Goal: Information Seeking & Learning: Learn about a topic

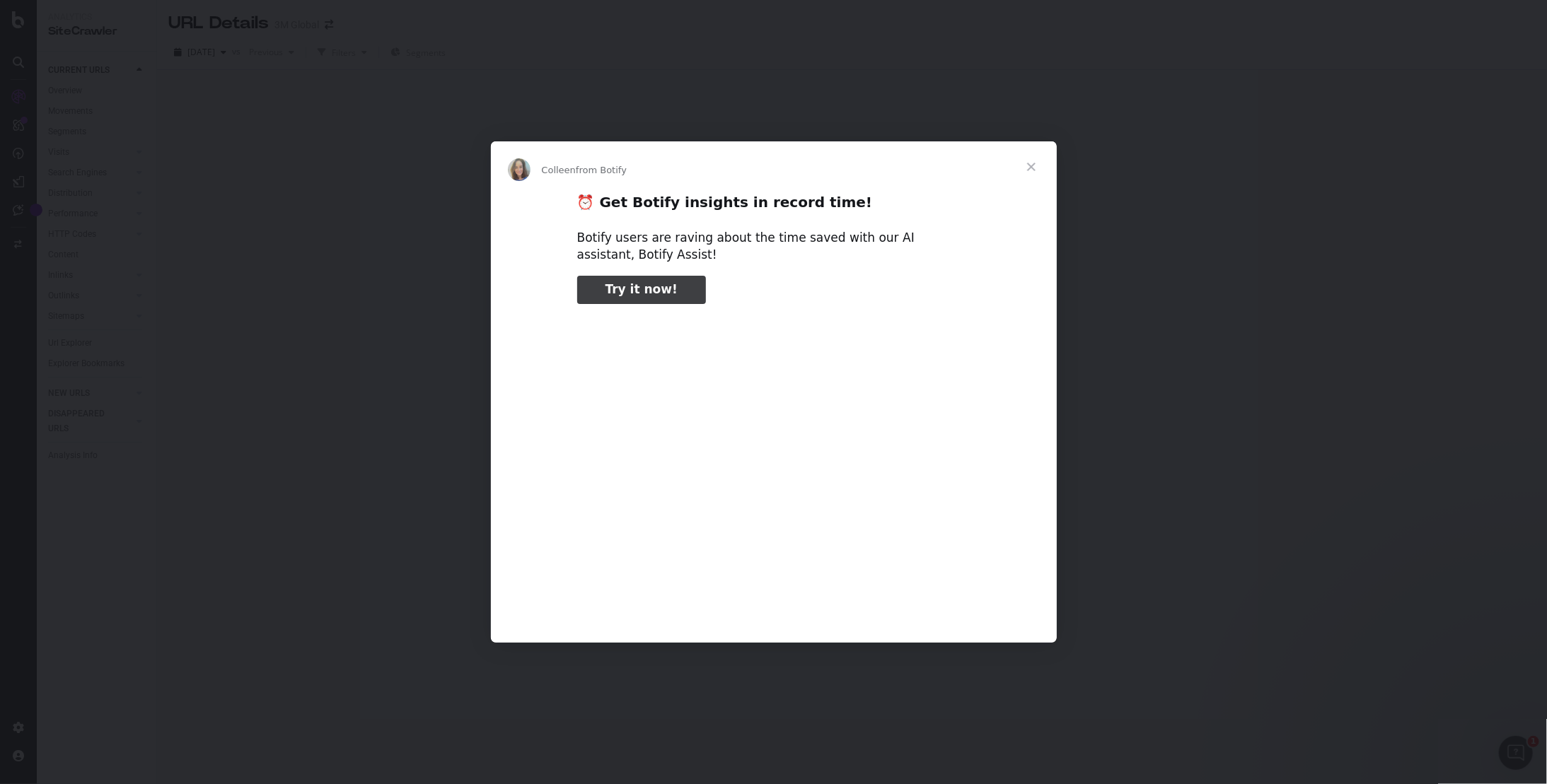
type input "928970"
click at [1029, 162] on span "Close" at bounding box center [1031, 167] width 51 height 51
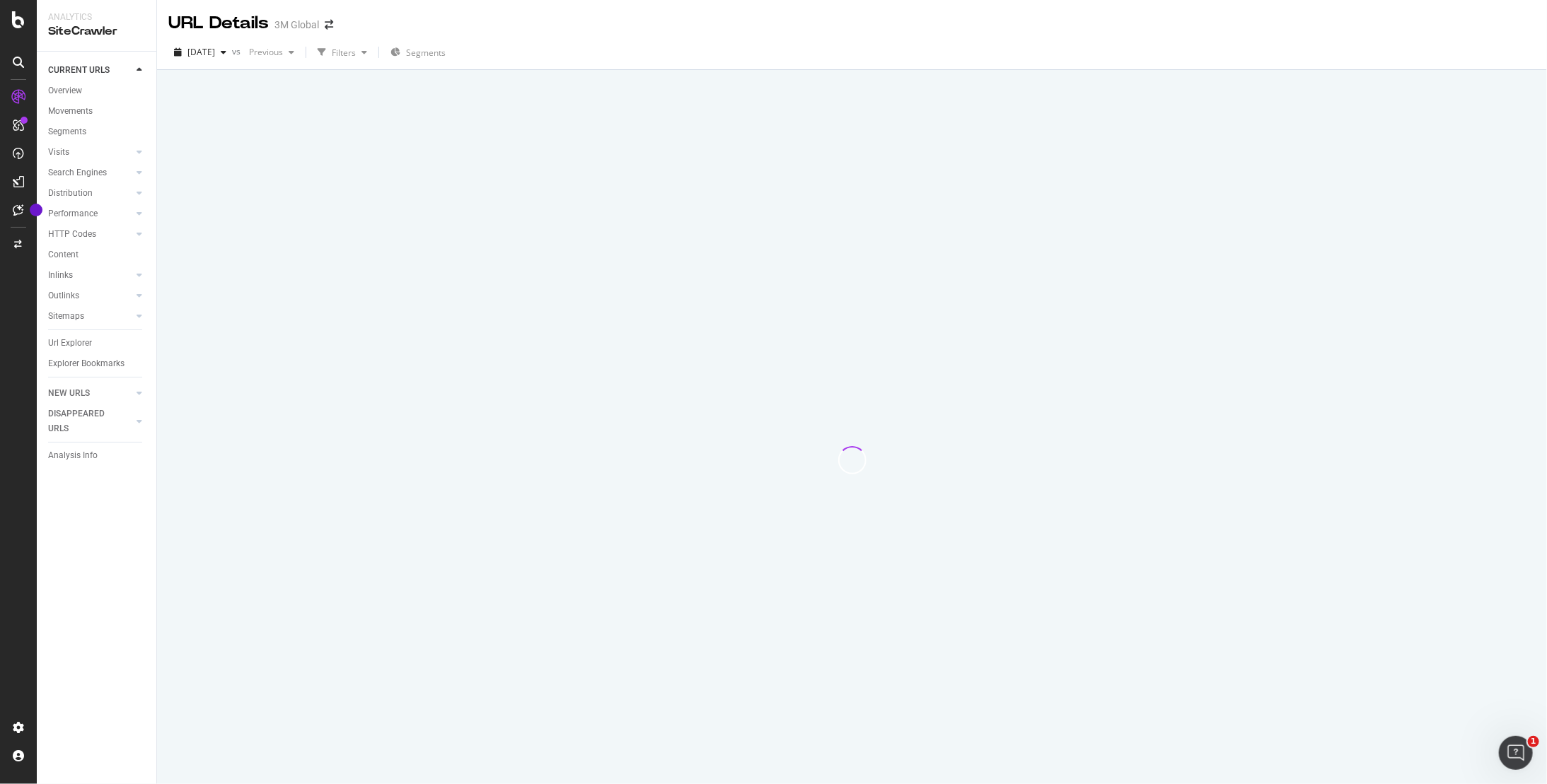
drag, startPoint x: 897, startPoint y: 352, endPoint x: 870, endPoint y: 349, distance: 27.2
click at [877, 352] on div at bounding box center [852, 460] width 1356 height 647
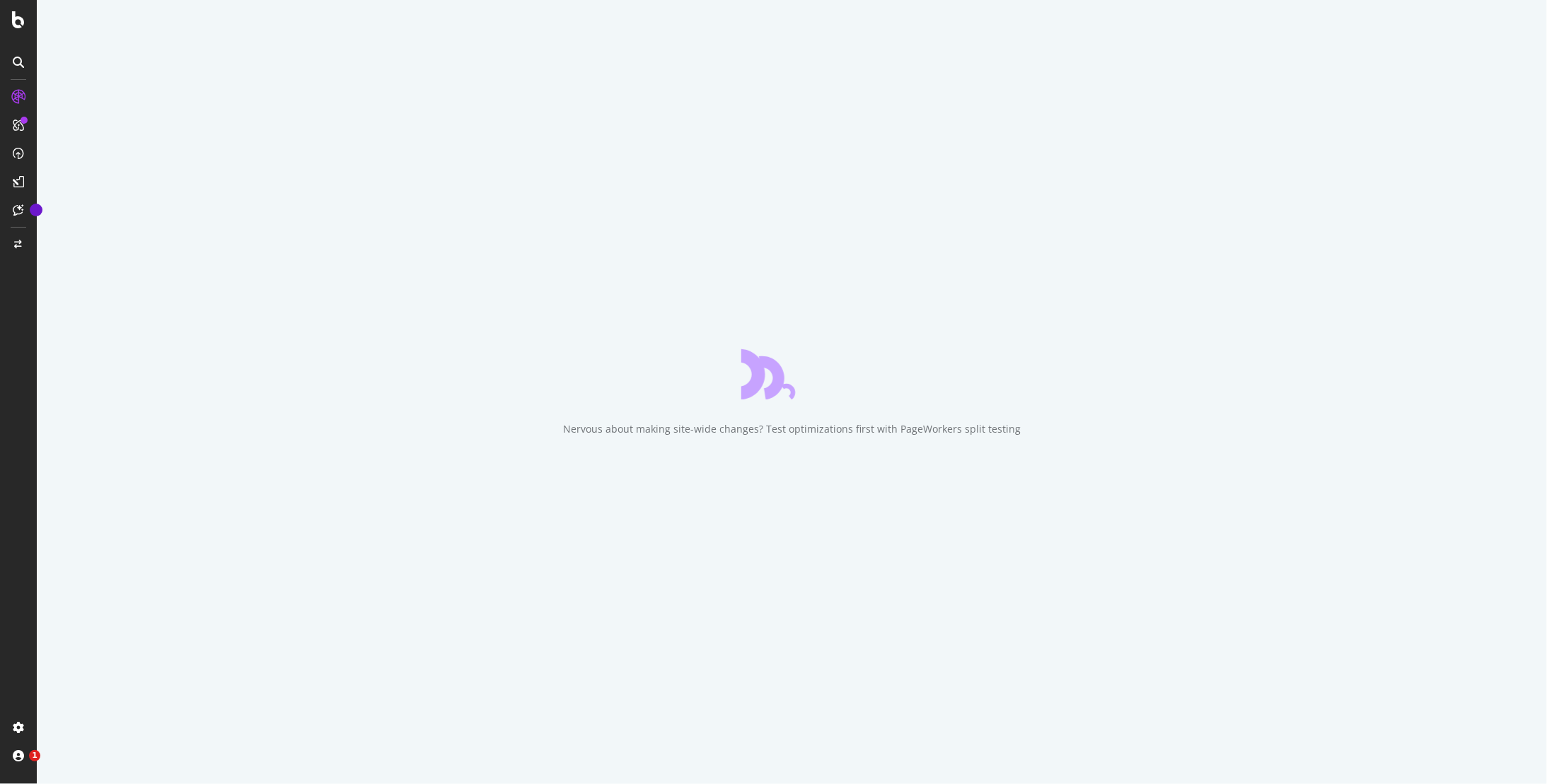
click at [21, 61] on icon at bounding box center [18, 62] width 12 height 12
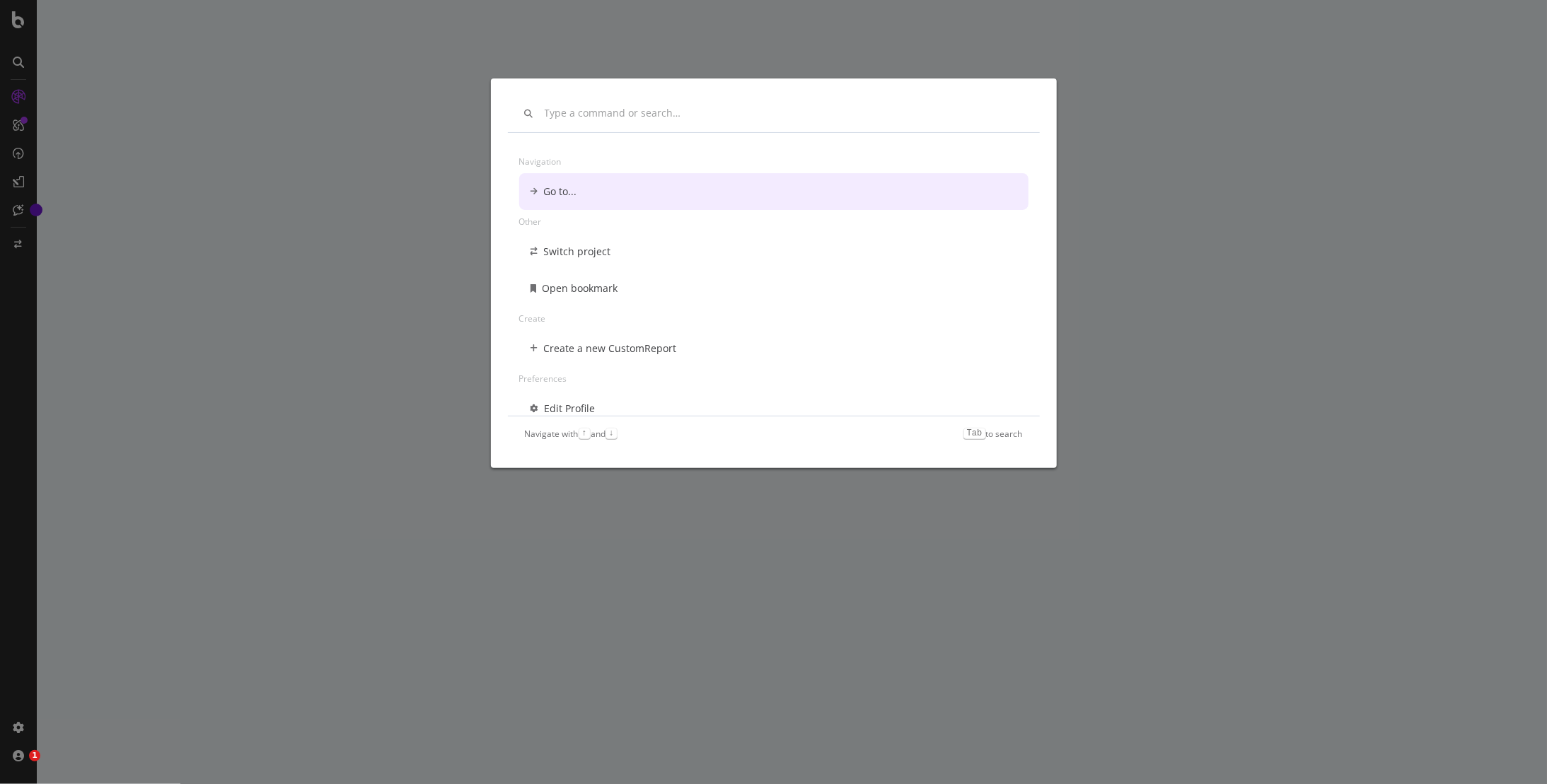
click at [326, 197] on div "Navigation Go to... Other Switch project Open bookmark Create Create a new Cust…" at bounding box center [774, 392] width 1547 height 784
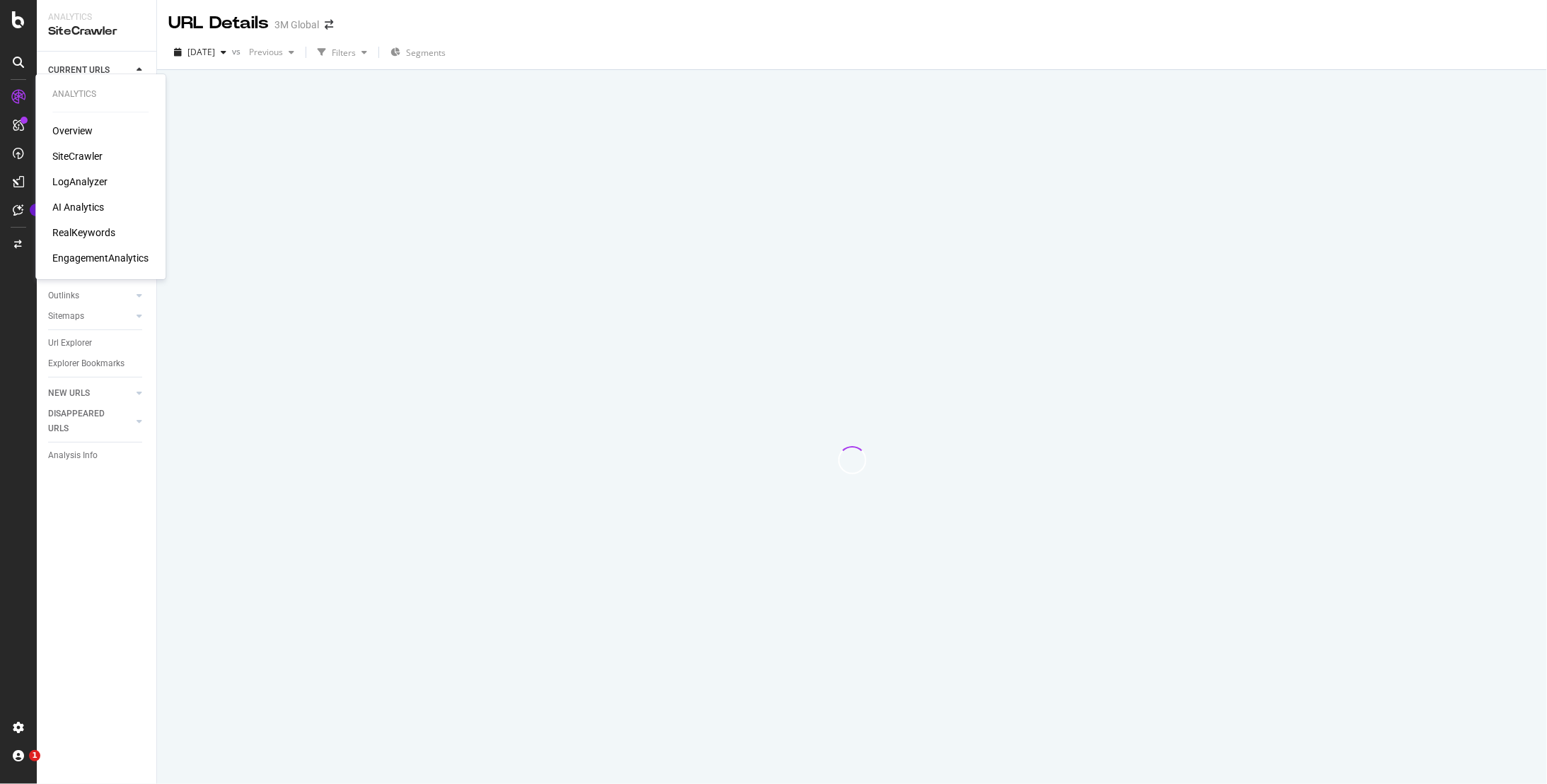
click at [72, 129] on div "Overview" at bounding box center [72, 131] width 40 height 14
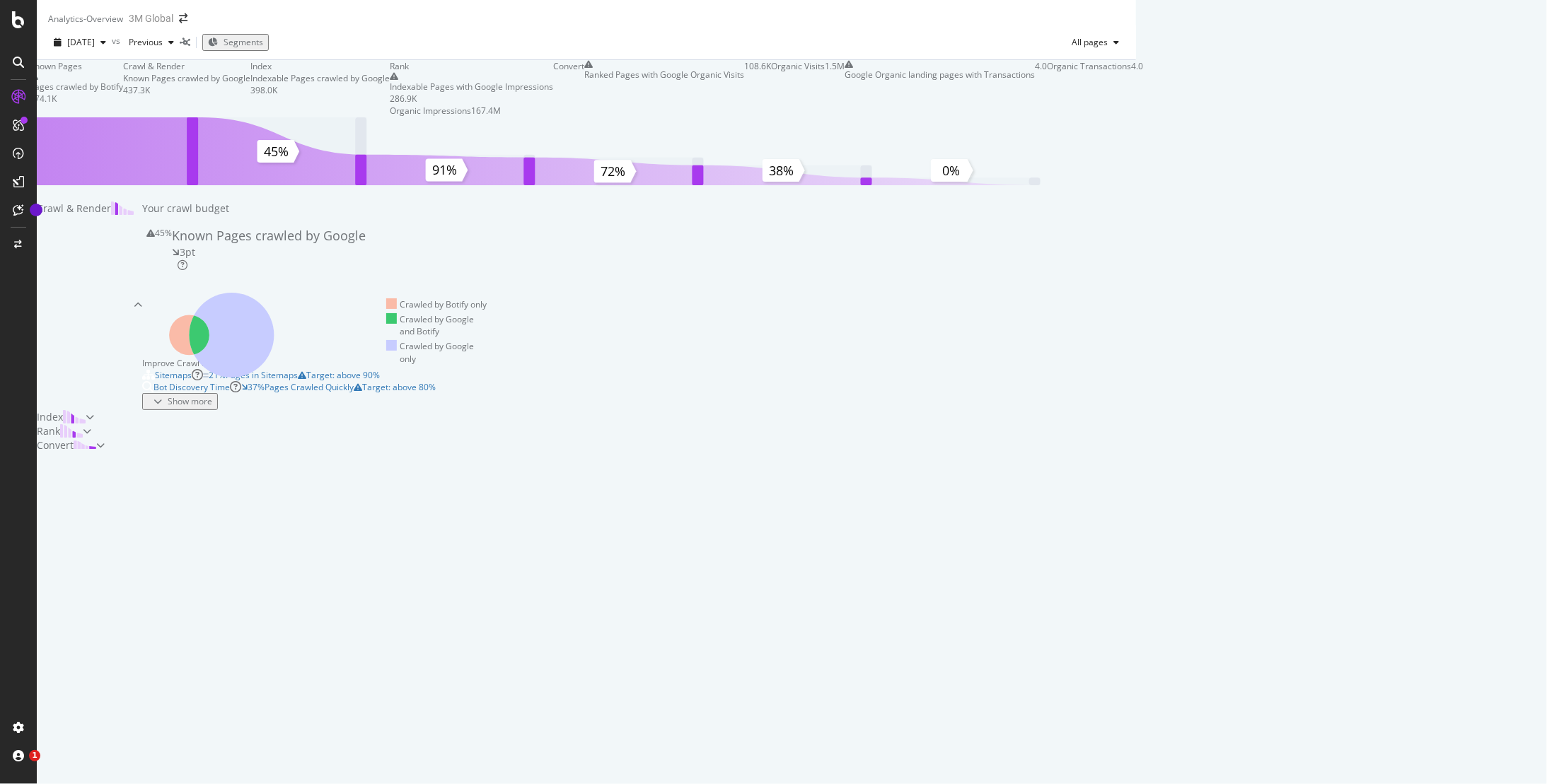
click at [1136, 384] on div "Known Pages Pages crawled by Botify 974.1K Crawl & Render Known Pages crawled b…" at bounding box center [586, 256] width 1099 height 392
click at [85, 424] on div "Index" at bounding box center [61, 417] width 49 height 14
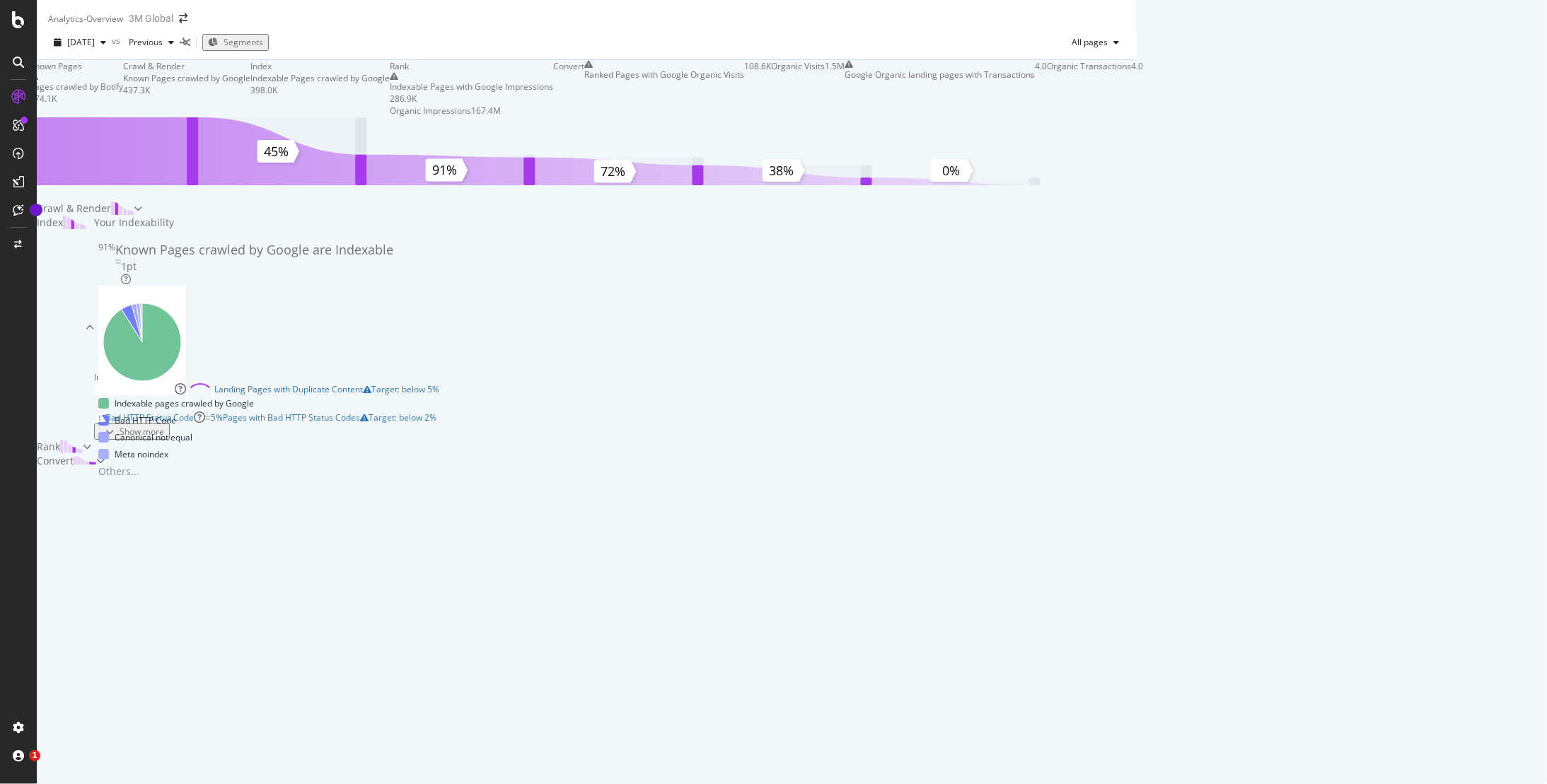
click at [94, 216] on div at bounding box center [89, 328] width 8 height 224
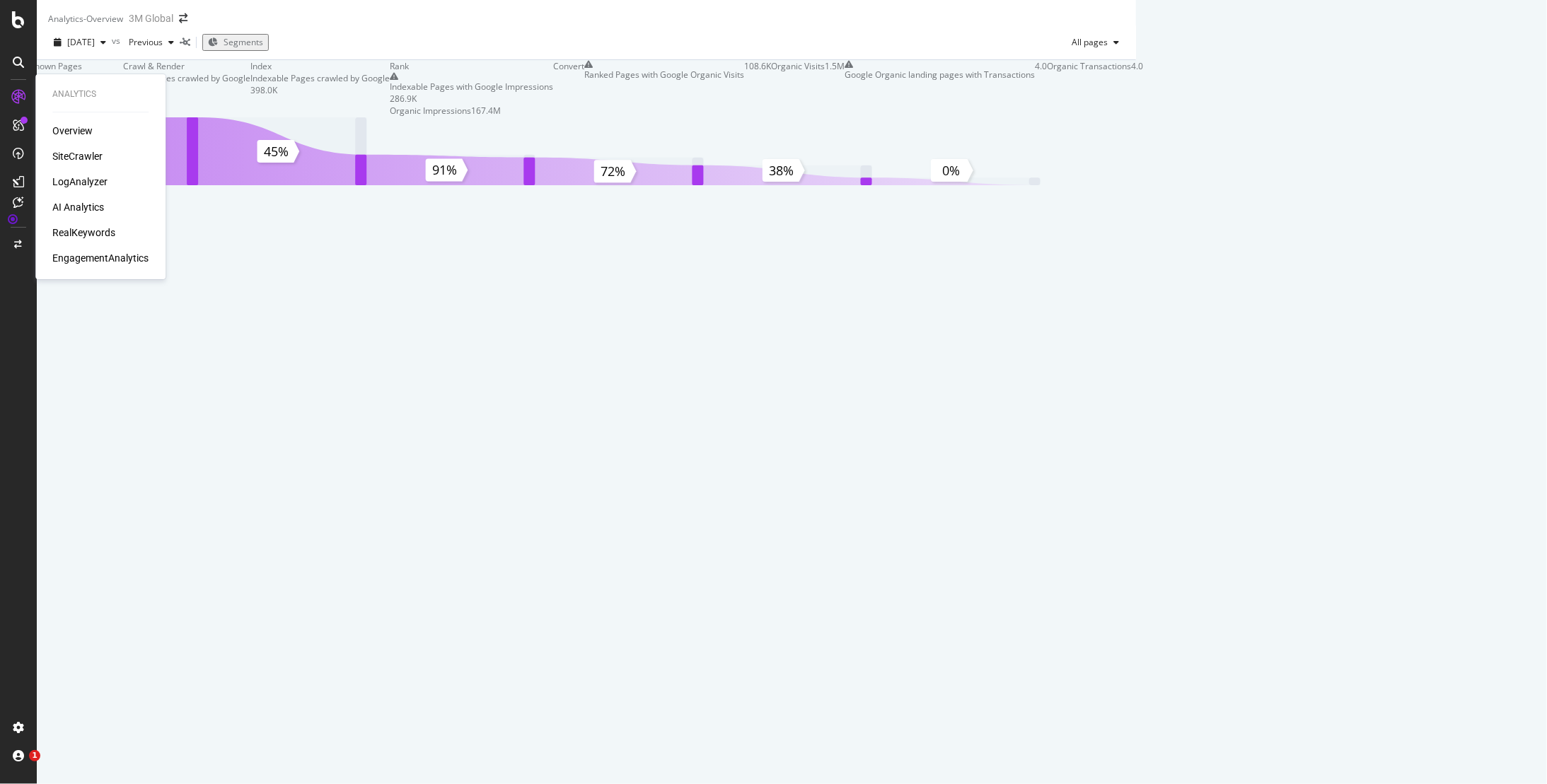
click at [76, 182] on div "LogAnalyzer" at bounding box center [80, 181] width 55 height 14
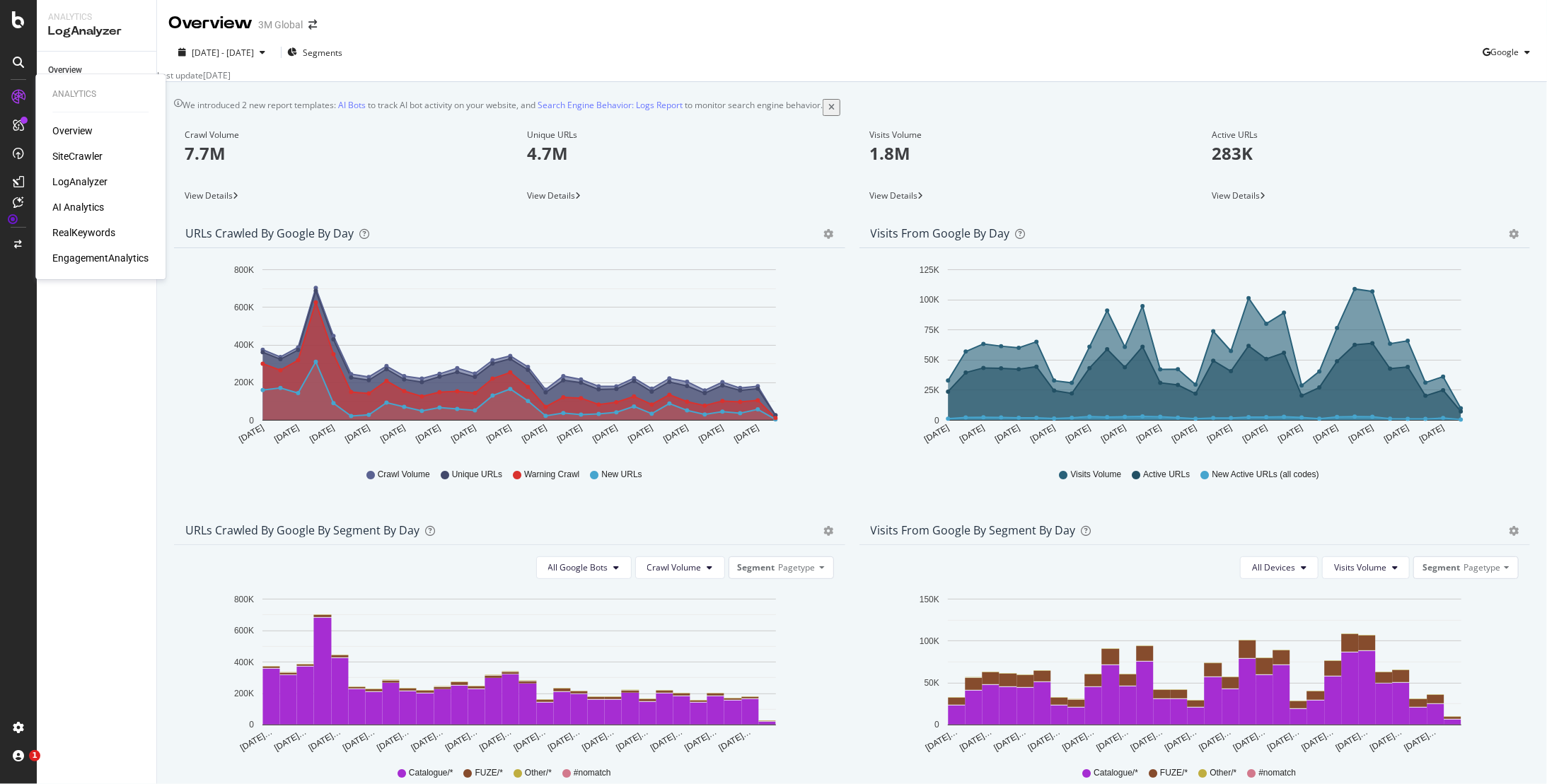
click at [80, 156] on div "SiteCrawler" at bounding box center [77, 156] width 50 height 14
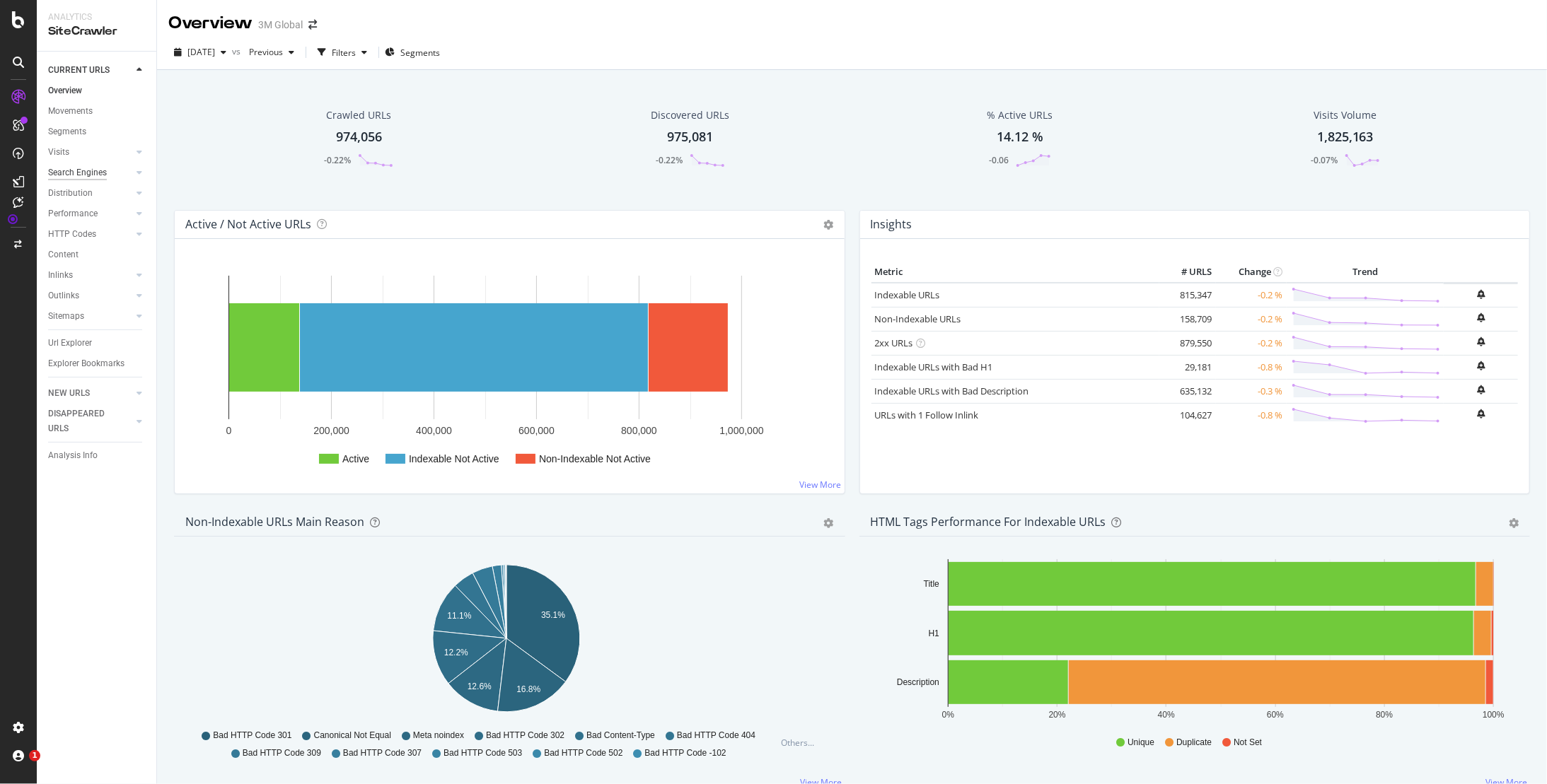
click at [74, 177] on div "Search Engines" at bounding box center [78, 172] width 58 height 15
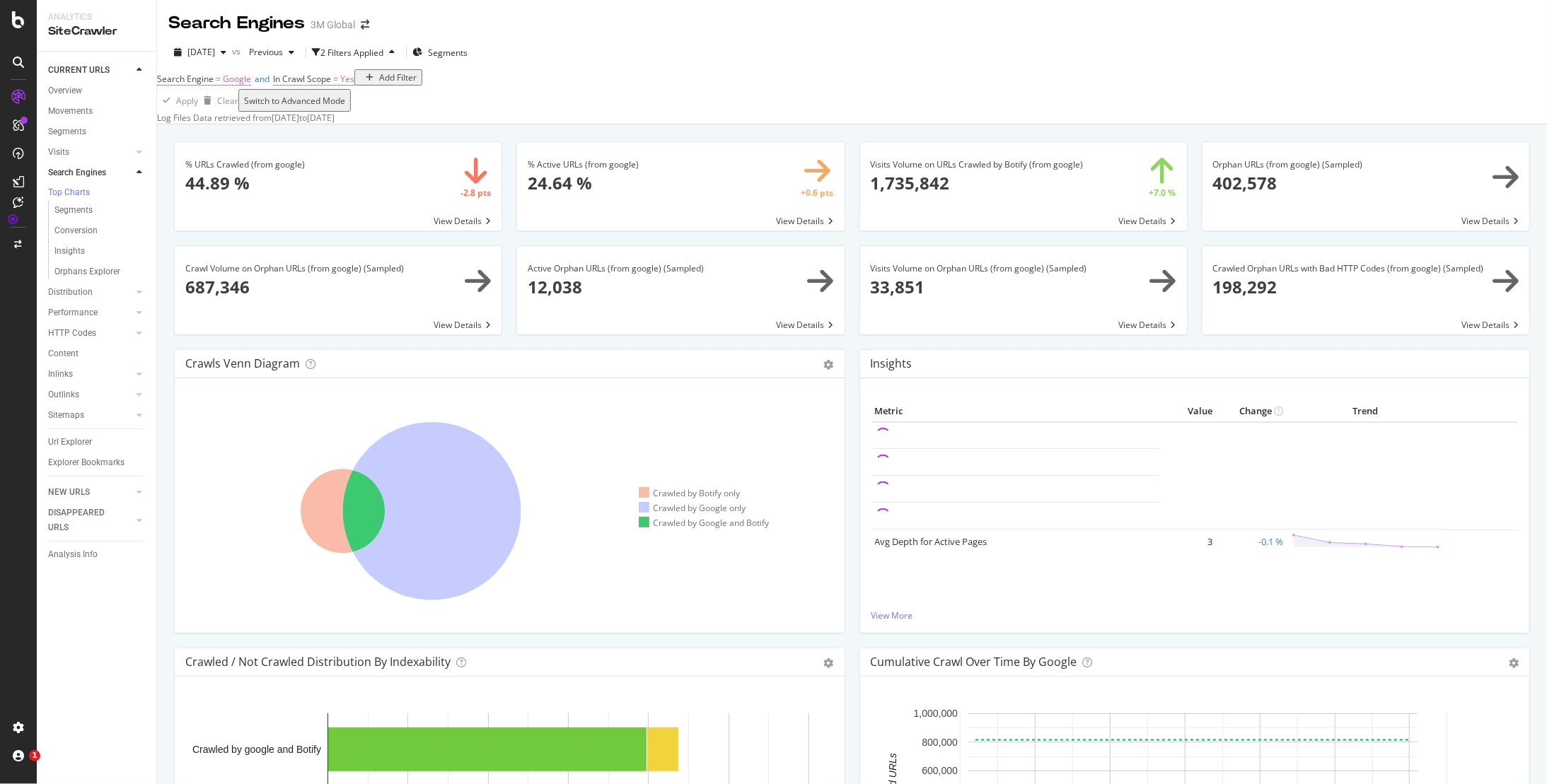
click at [20, 62] on icon at bounding box center [18, 62] width 12 height 12
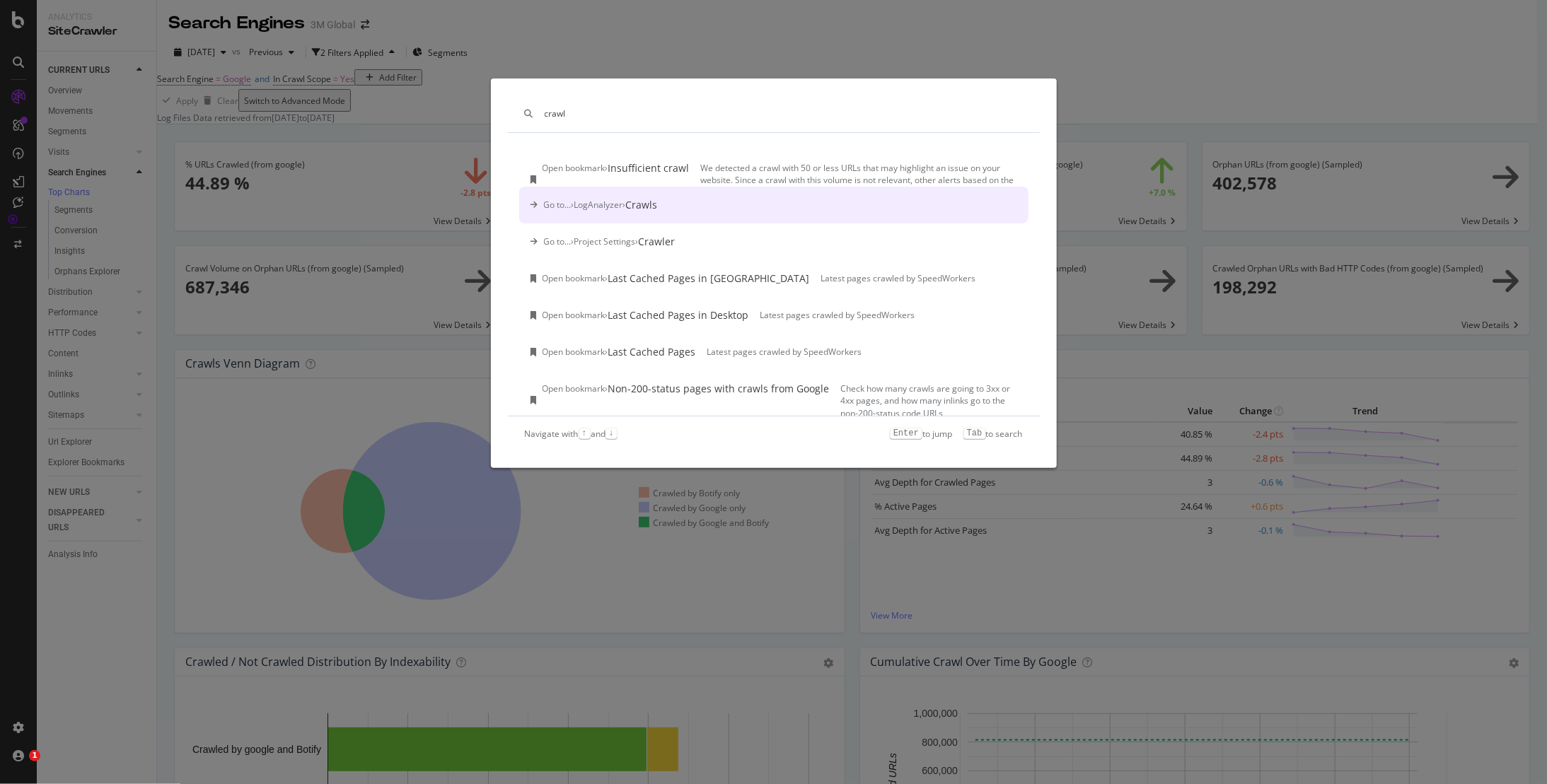
type input "crawl"
click at [658, 208] on div "Crawls" at bounding box center [641, 205] width 31 height 14
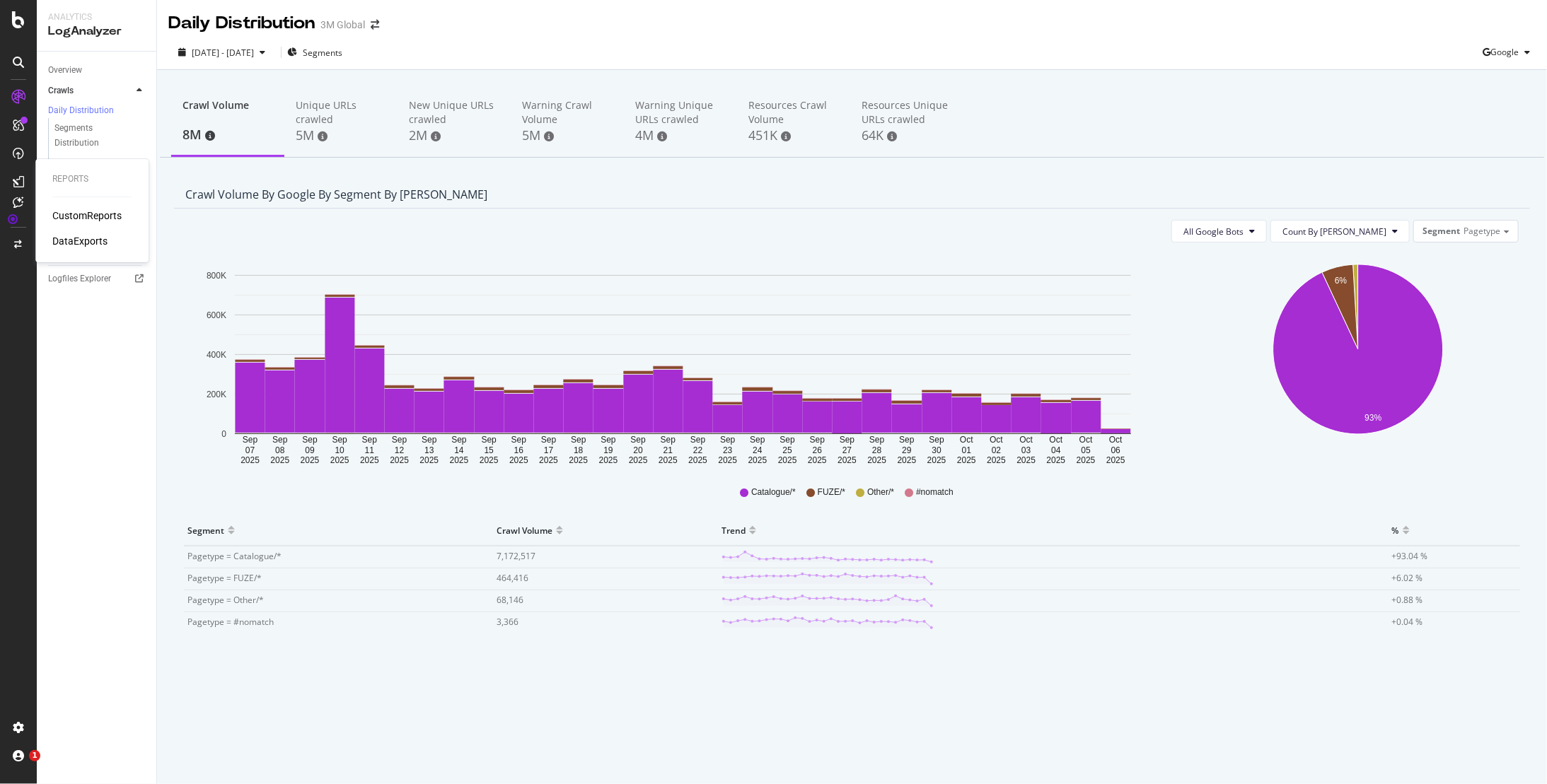
click at [78, 213] on div "CustomReports" at bounding box center [87, 216] width 69 height 14
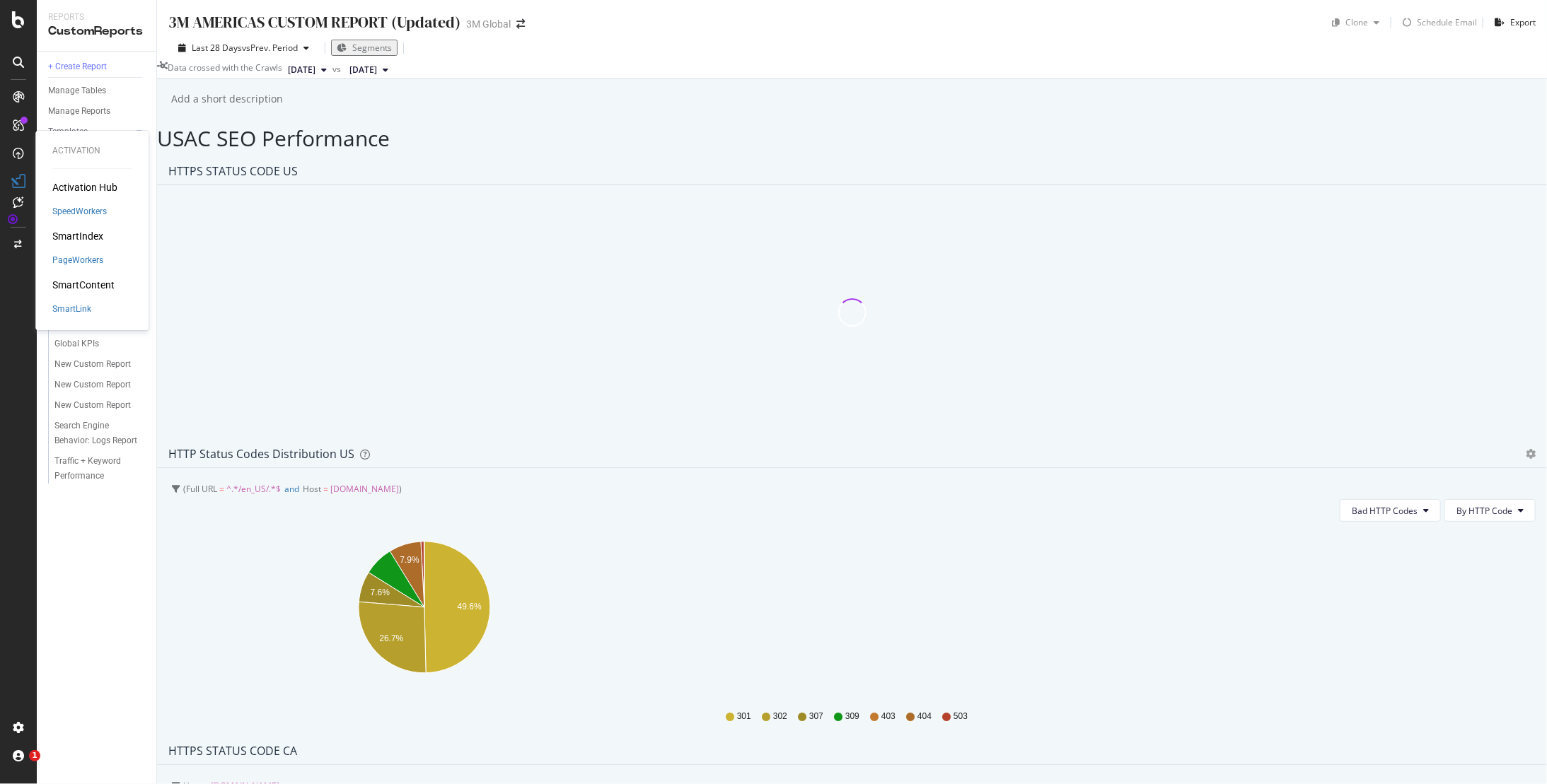
click at [87, 233] on div "SmartIndex" at bounding box center [78, 236] width 51 height 14
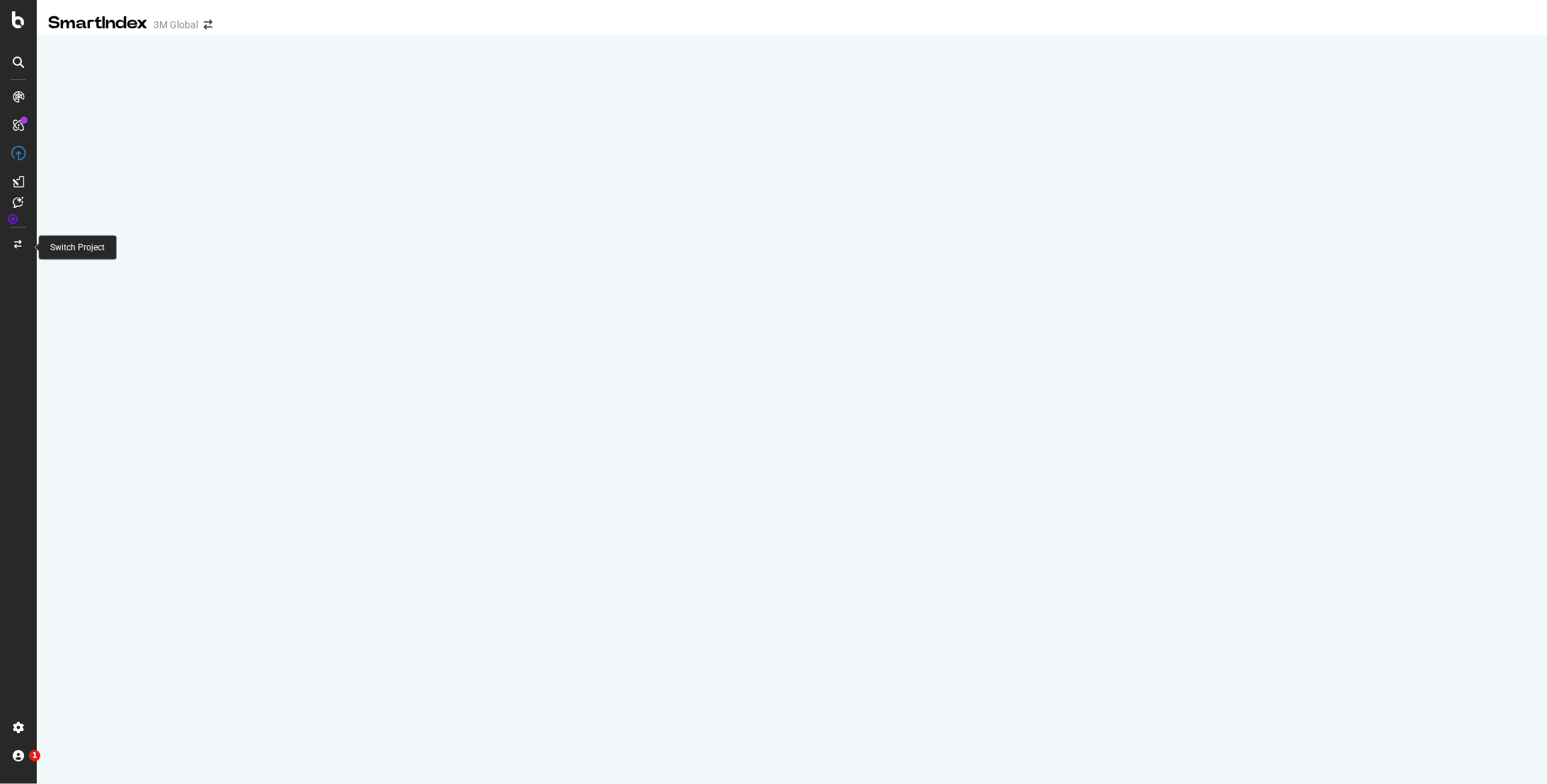
click at [18, 238] on div at bounding box center [18, 244] width 34 height 22
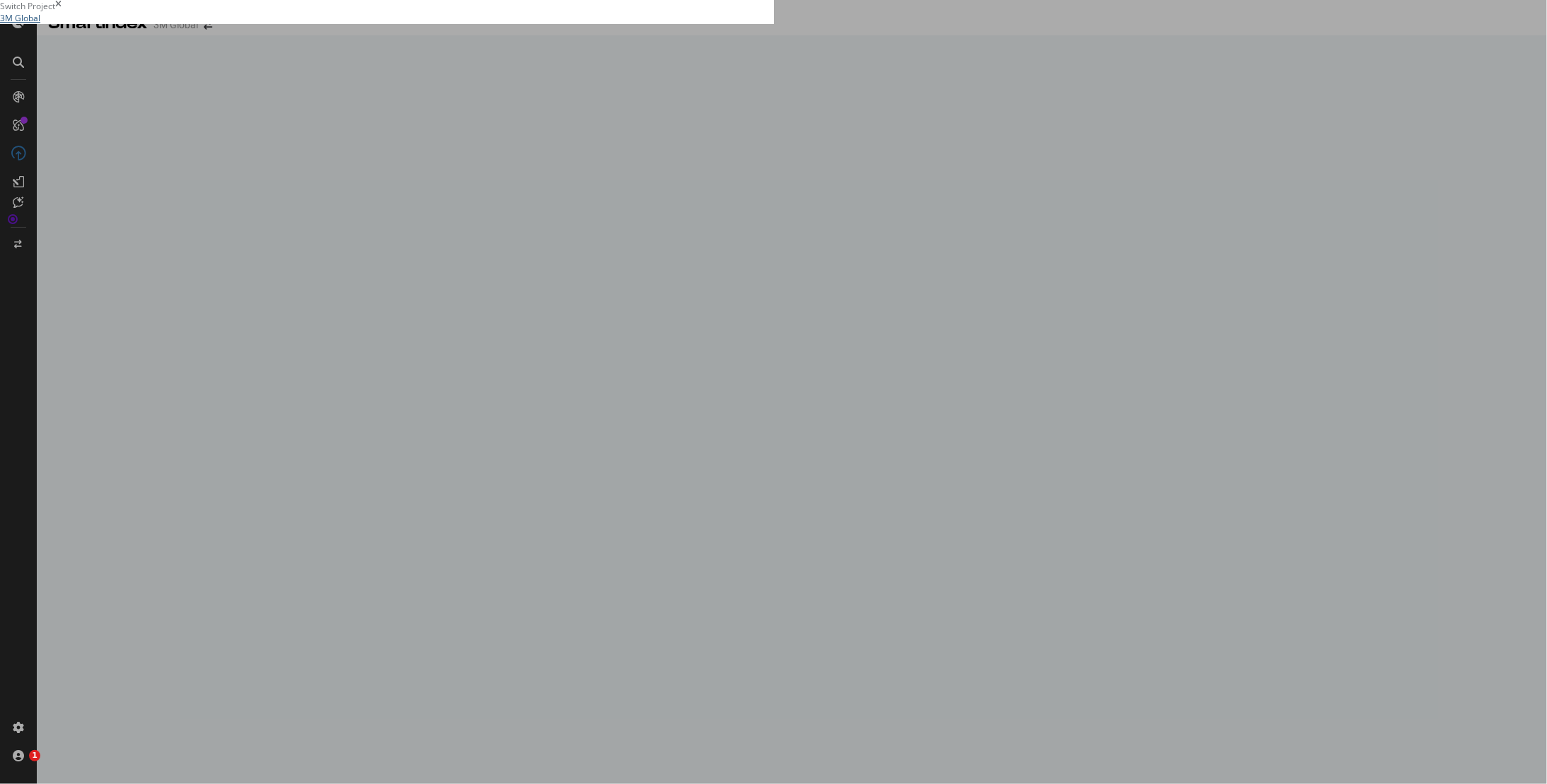
click at [40, 24] on link "3M Global" at bounding box center [20, 18] width 40 height 12
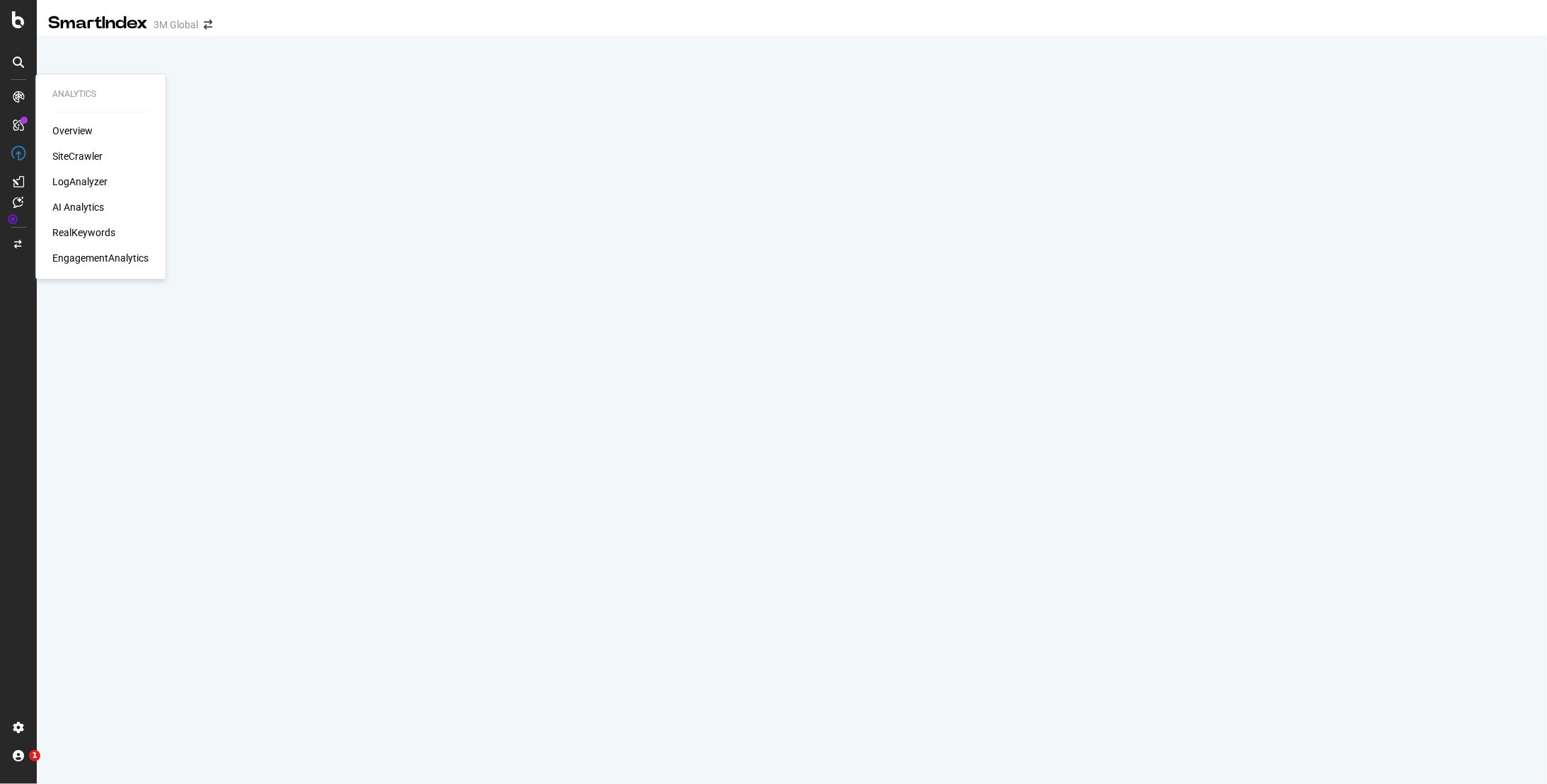
click at [79, 176] on div "LogAnalyzer" at bounding box center [80, 181] width 55 height 14
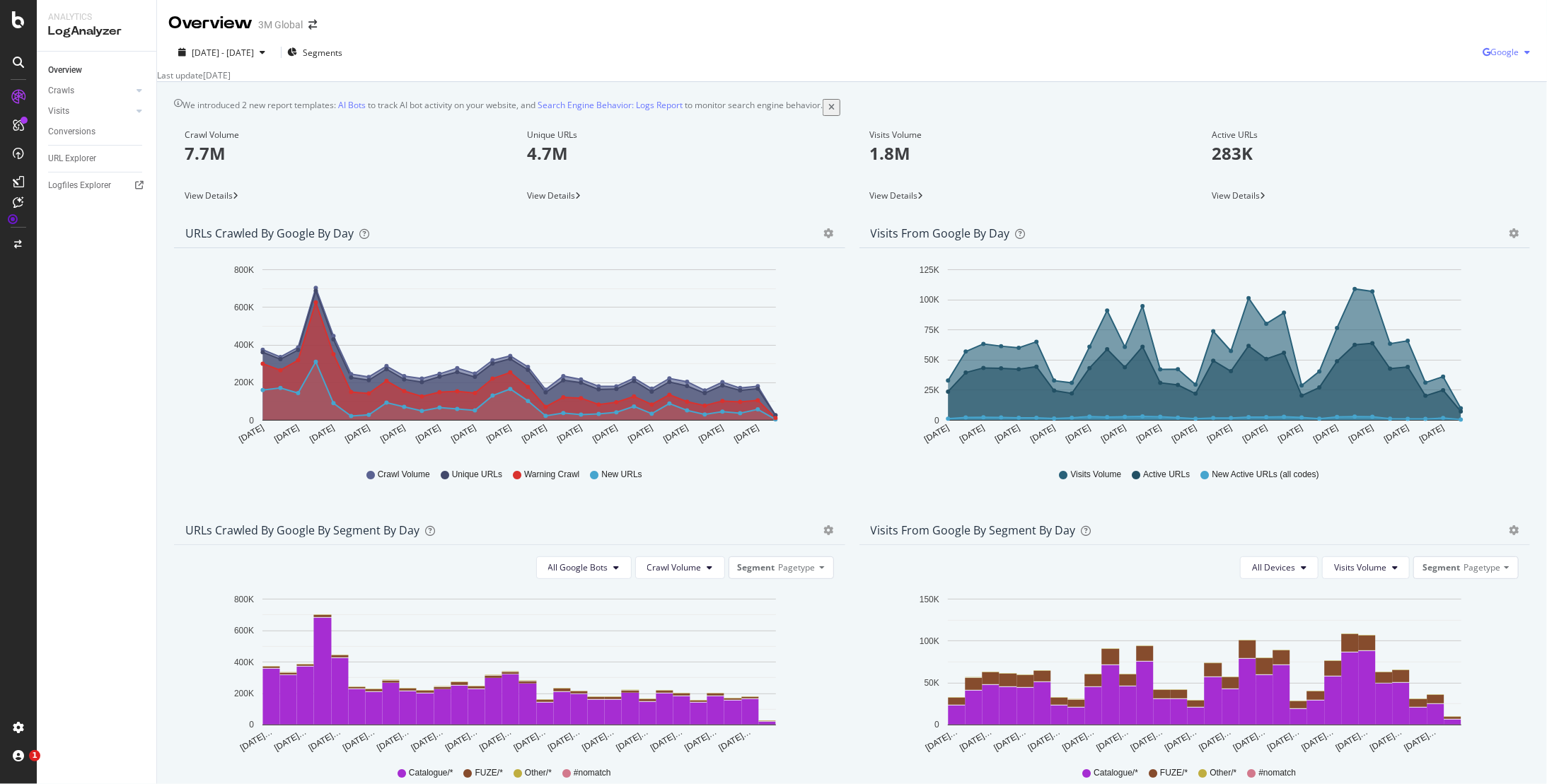
click at [1498, 49] on span "Google" at bounding box center [1504, 52] width 28 height 12
click at [1490, 47] on span "Google" at bounding box center [1504, 52] width 28 height 12
click at [1492, 105] on span "Bing" at bounding box center [1504, 107] width 52 height 13
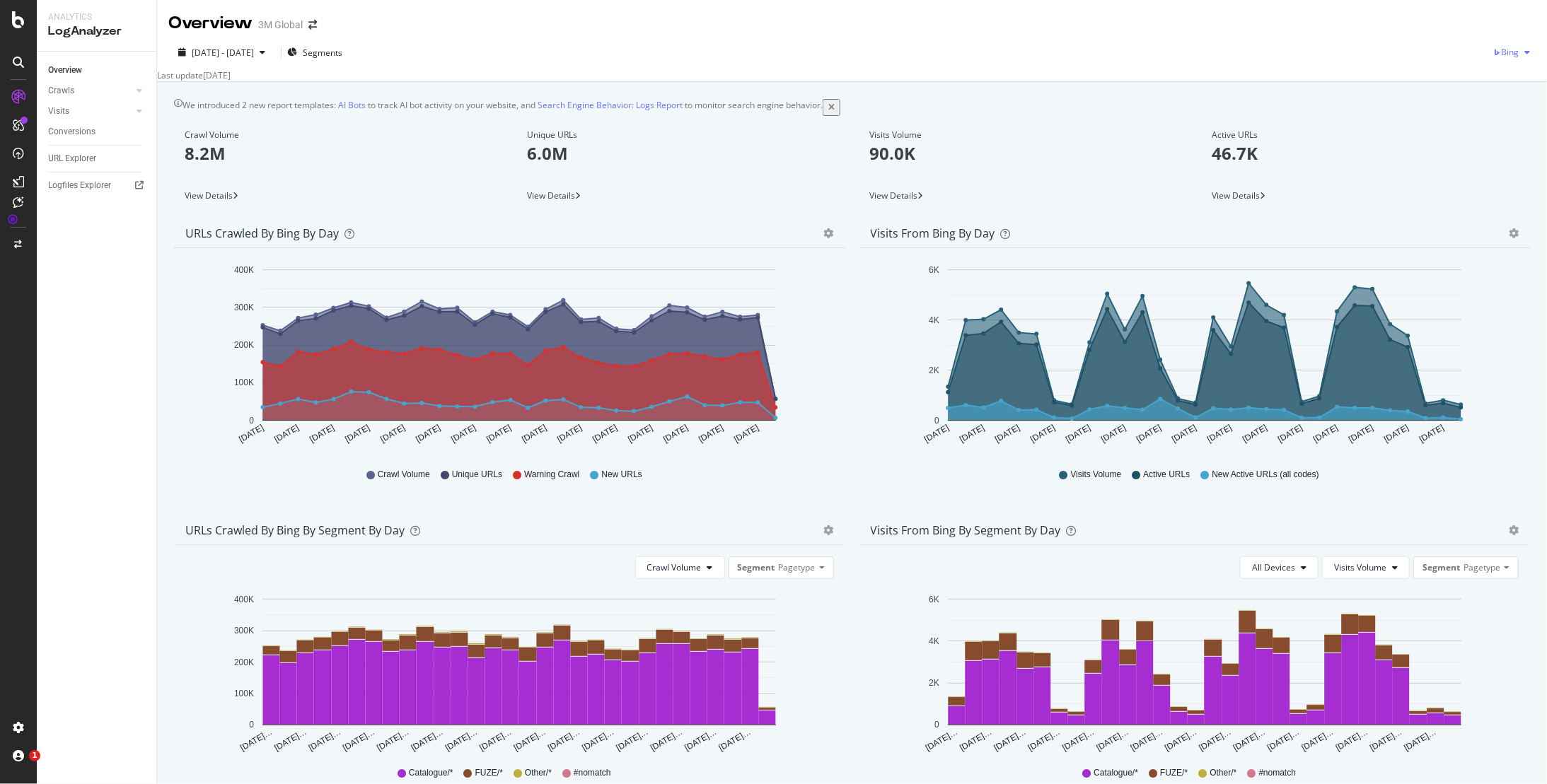
click at [1519, 53] on div "button" at bounding box center [1527, 52] width 17 height 8
click at [1492, 78] on span "Google" at bounding box center [1505, 81] width 52 height 13
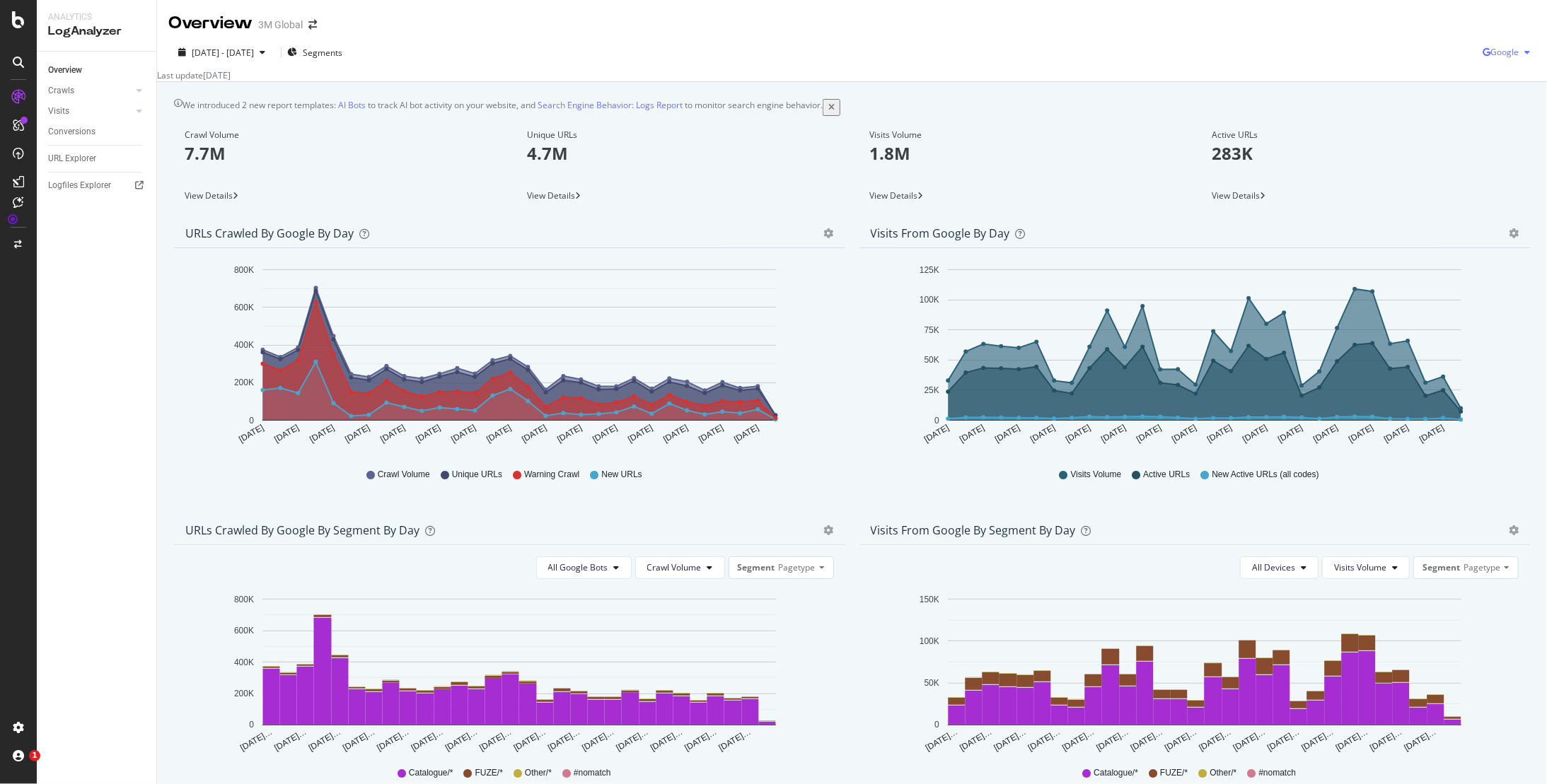
click at [1482, 57] on icon "button" at bounding box center [1486, 52] width 8 height 8
click at [1492, 128] on span "Baidu" at bounding box center [1504, 133] width 52 height 13
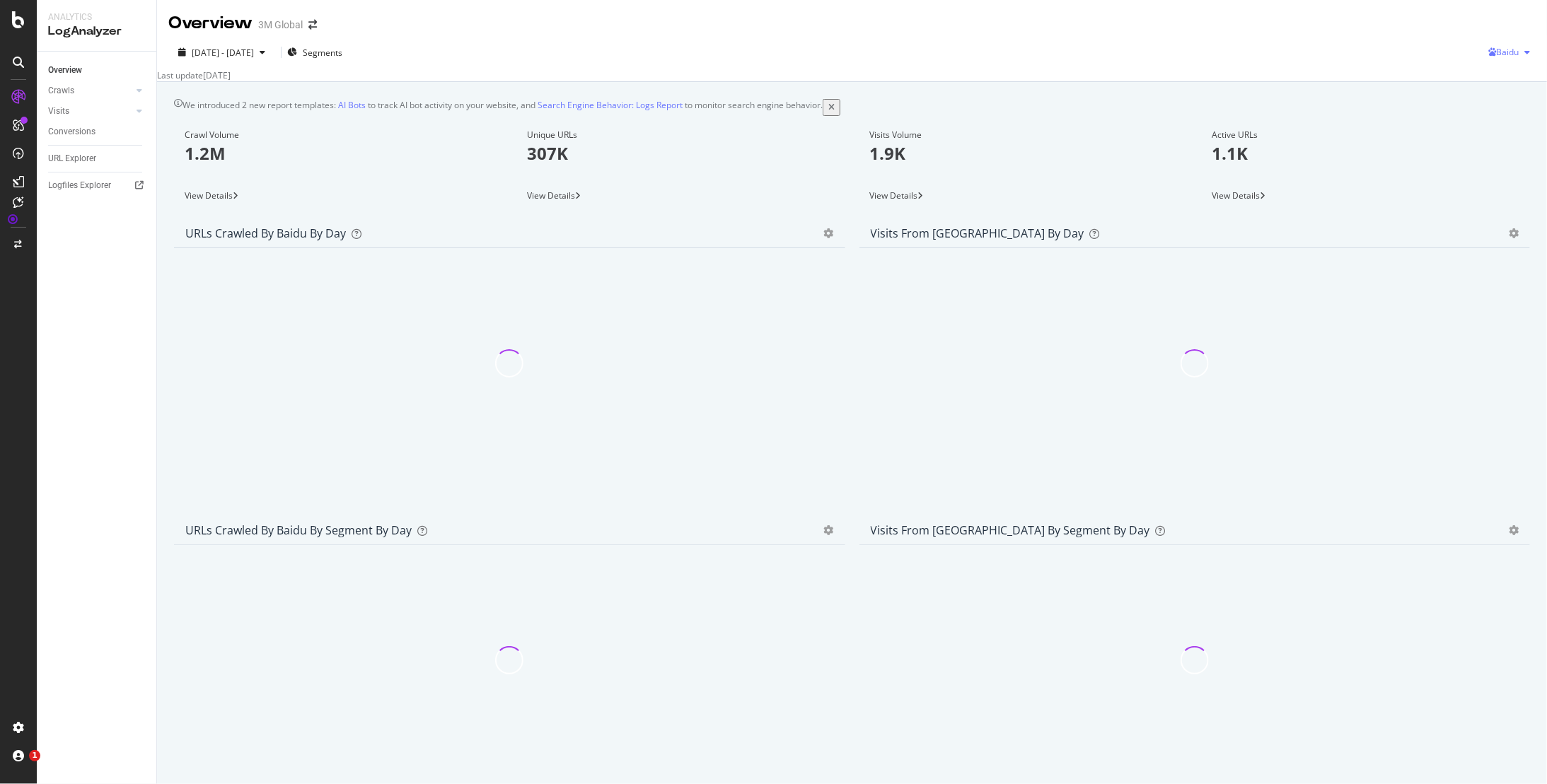
click at [1506, 56] on span "Baidu" at bounding box center [1506, 52] width 22 height 12
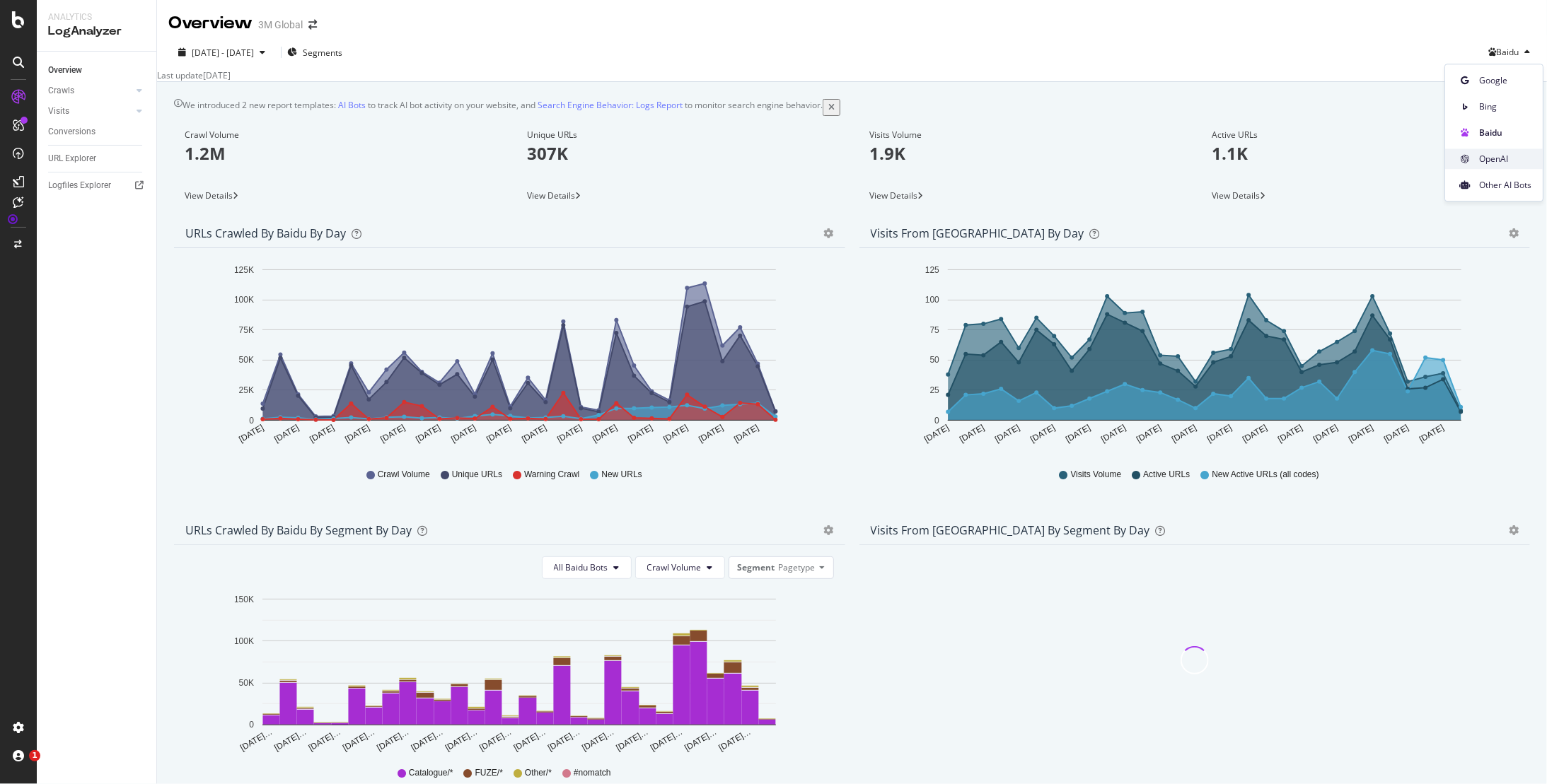
click at [1501, 156] on span "OpenAI" at bounding box center [1505, 159] width 52 height 13
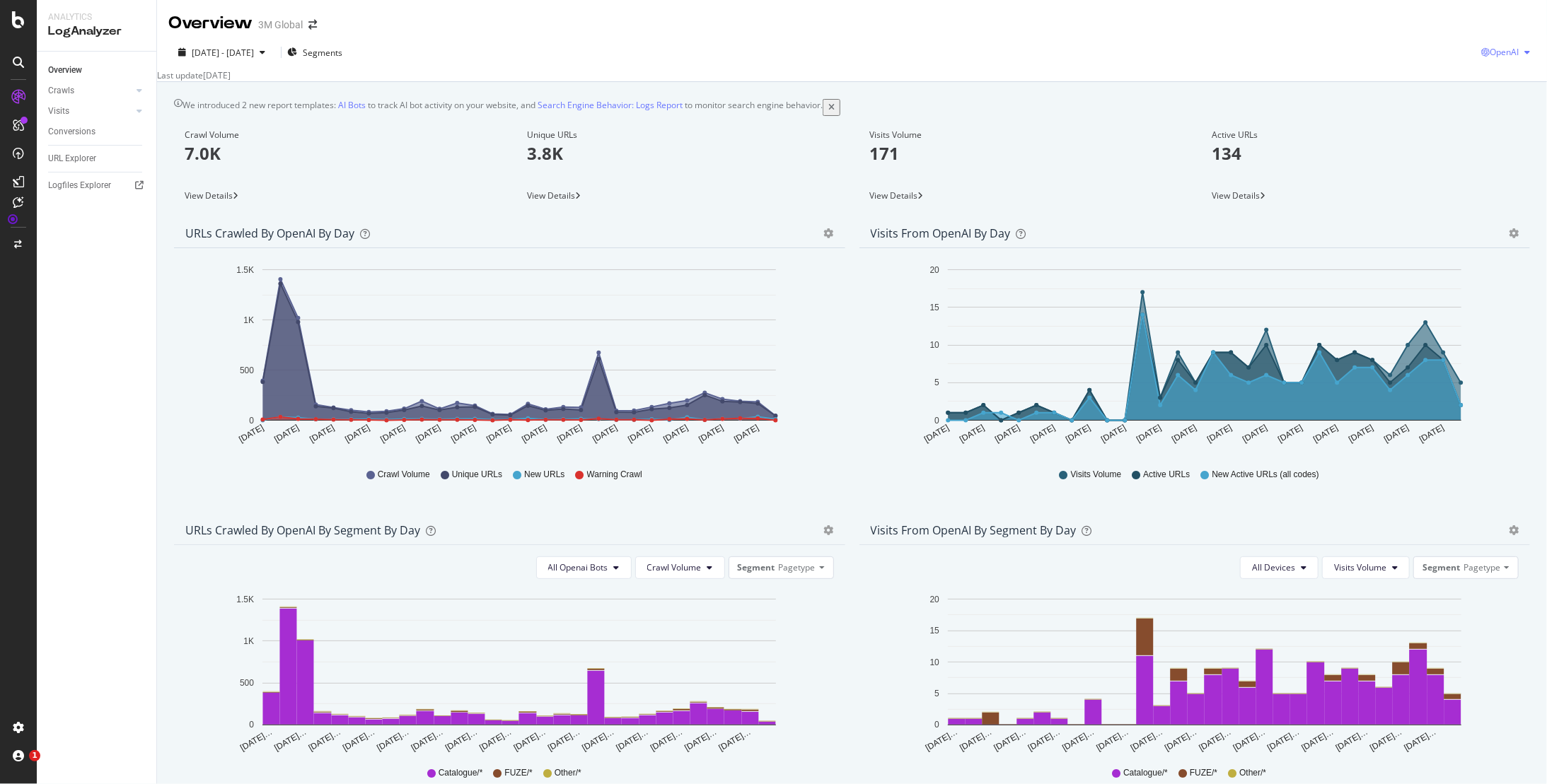
click at [1507, 48] on span "OpenAI" at bounding box center [1504, 52] width 29 height 12
click at [1492, 79] on span "Google" at bounding box center [1503, 81] width 52 height 13
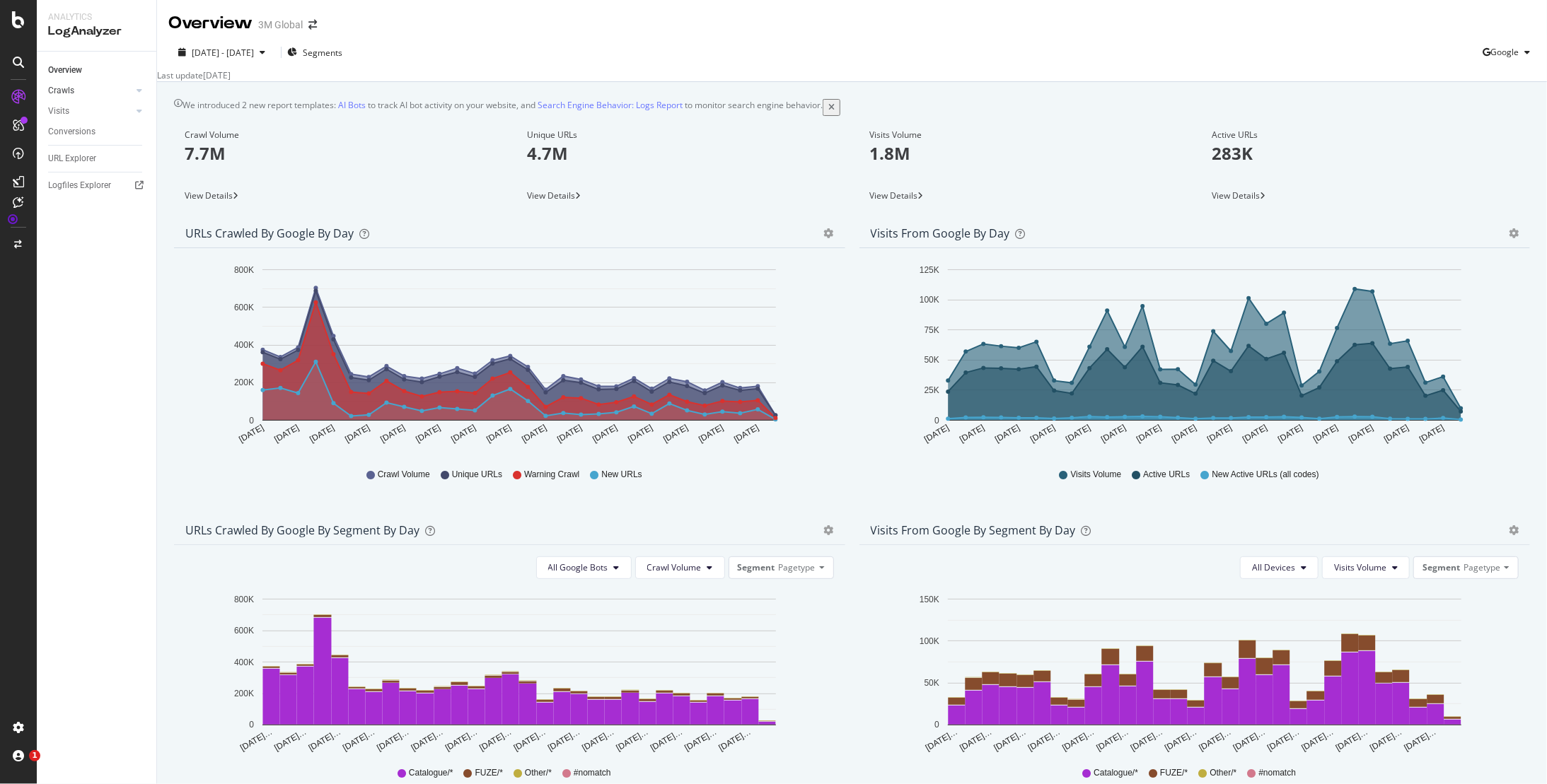
click at [85, 86] on link "Crawls" at bounding box center [91, 91] width 84 height 15
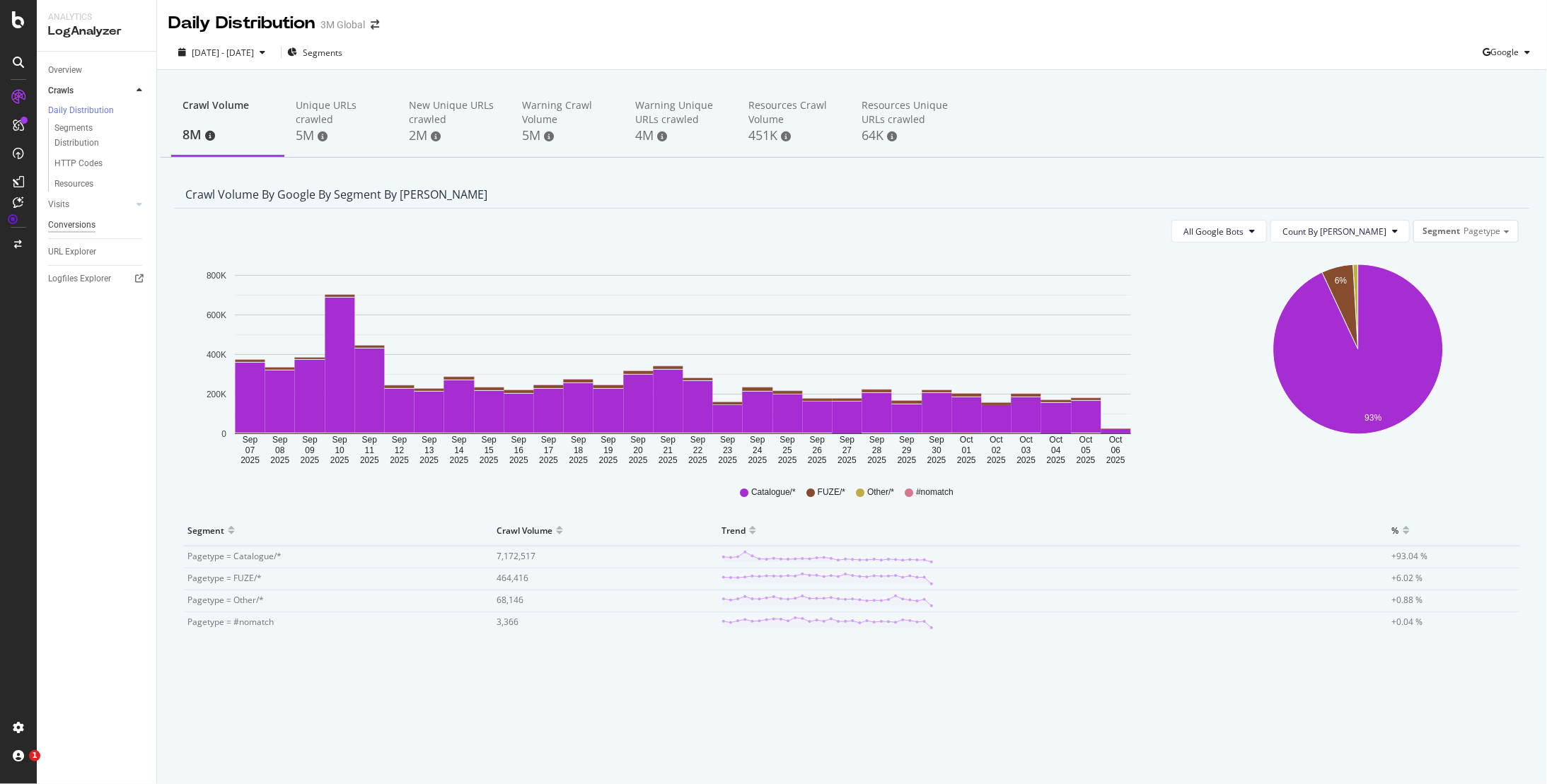
click at [84, 207] on link "Visits" at bounding box center [91, 204] width 84 height 15
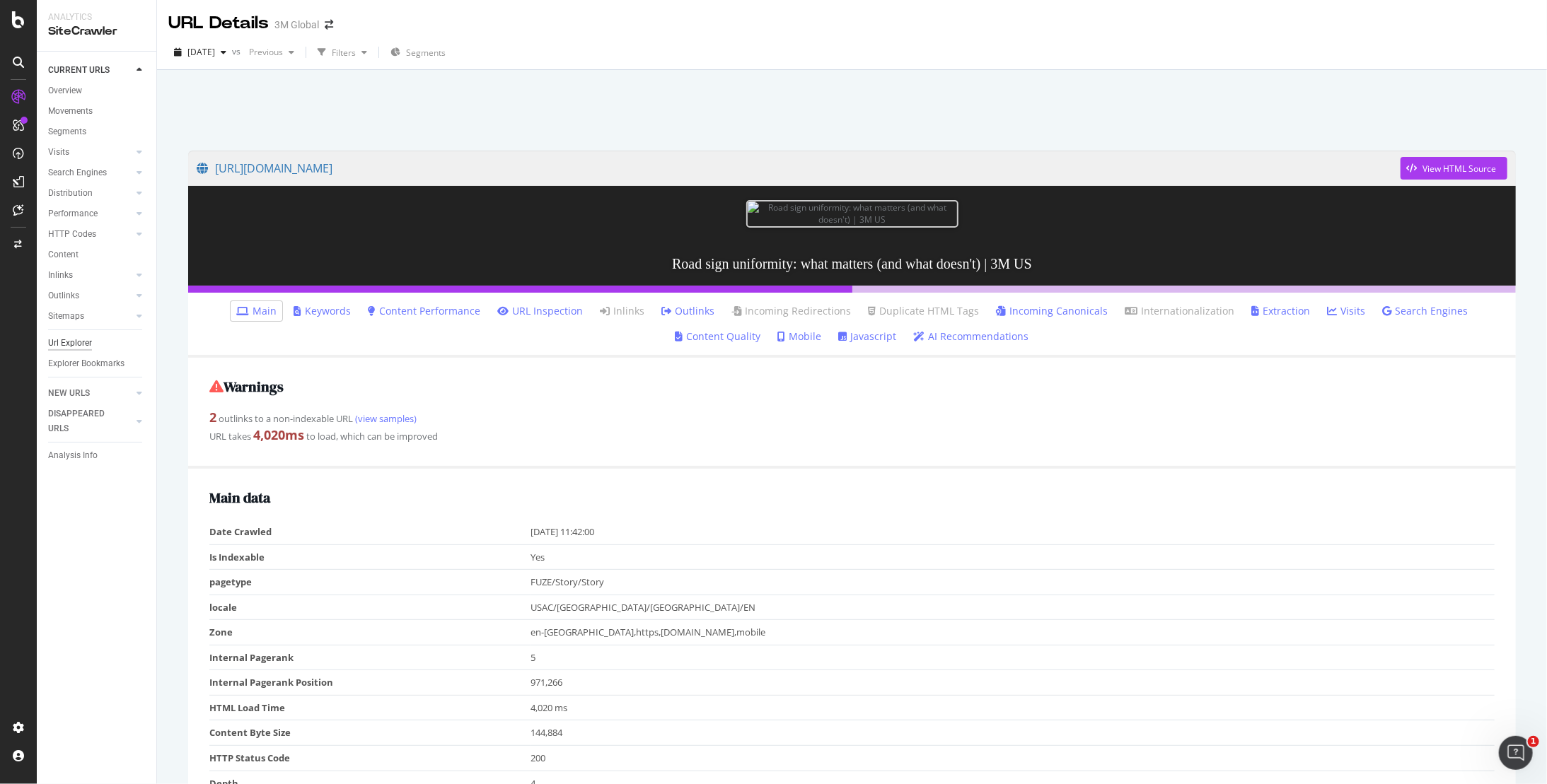
click at [78, 342] on div "Url Explorer" at bounding box center [70, 342] width 44 height 15
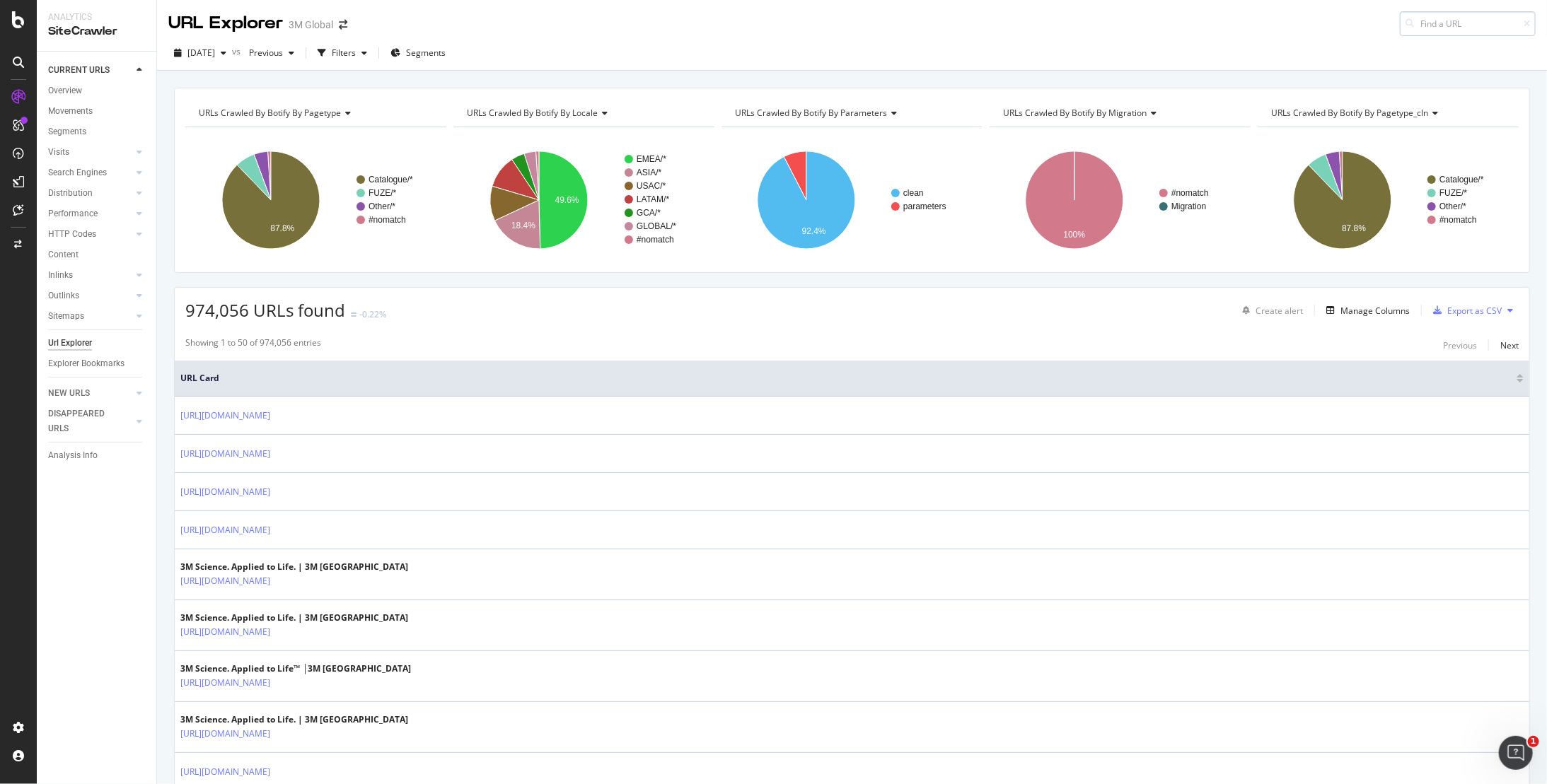
click at [1427, 20] on input at bounding box center [1467, 24] width 136 height 25
click at [1478, 25] on input at bounding box center [1467, 24] width 136 height 25
paste input "[URL][DOMAIN_NAME]"
type input "[URL][DOMAIN_NAME]"
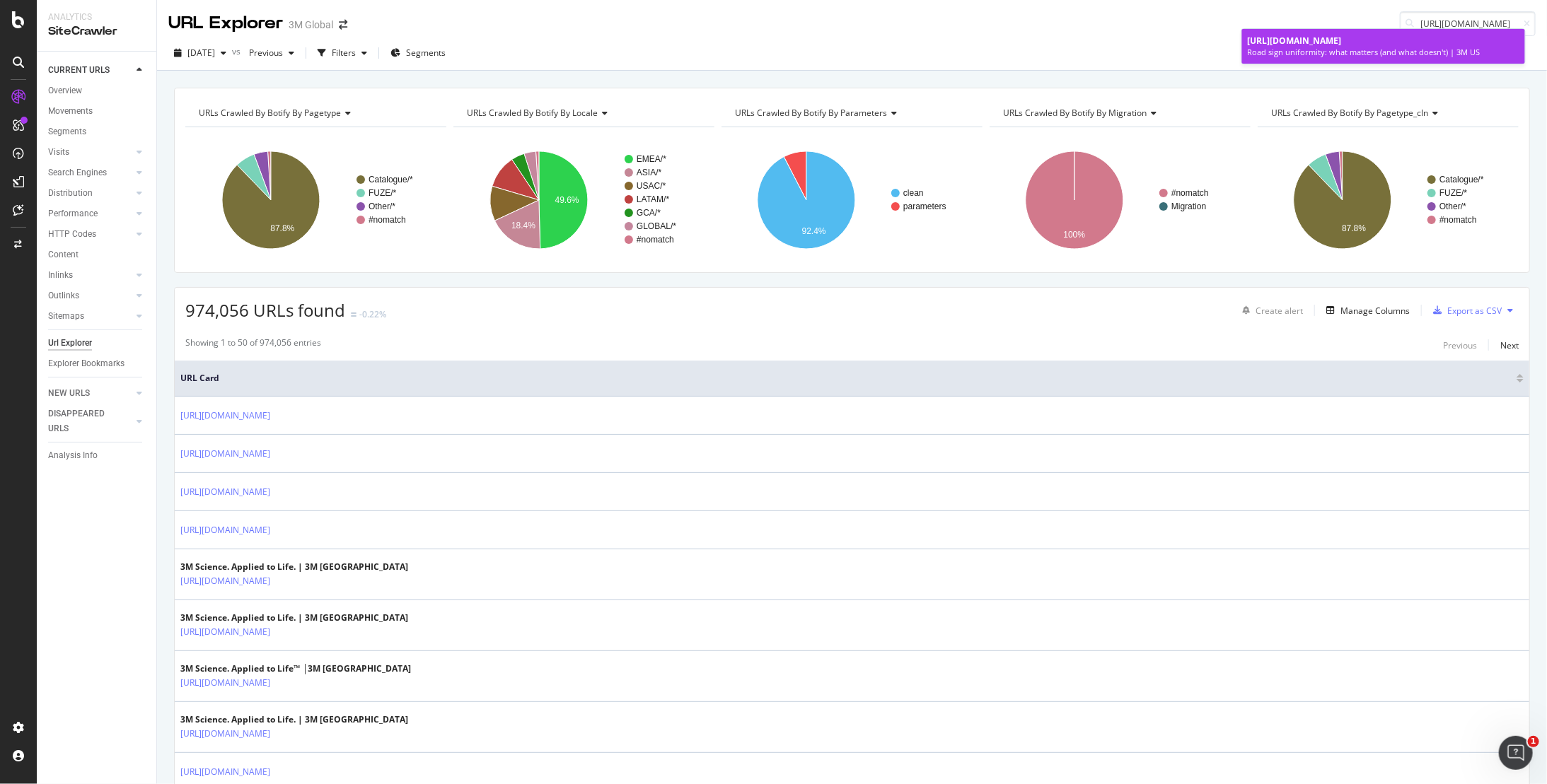
click at [1342, 47] on span "[URL][DOMAIN_NAME]" at bounding box center [1294, 41] width 94 height 12
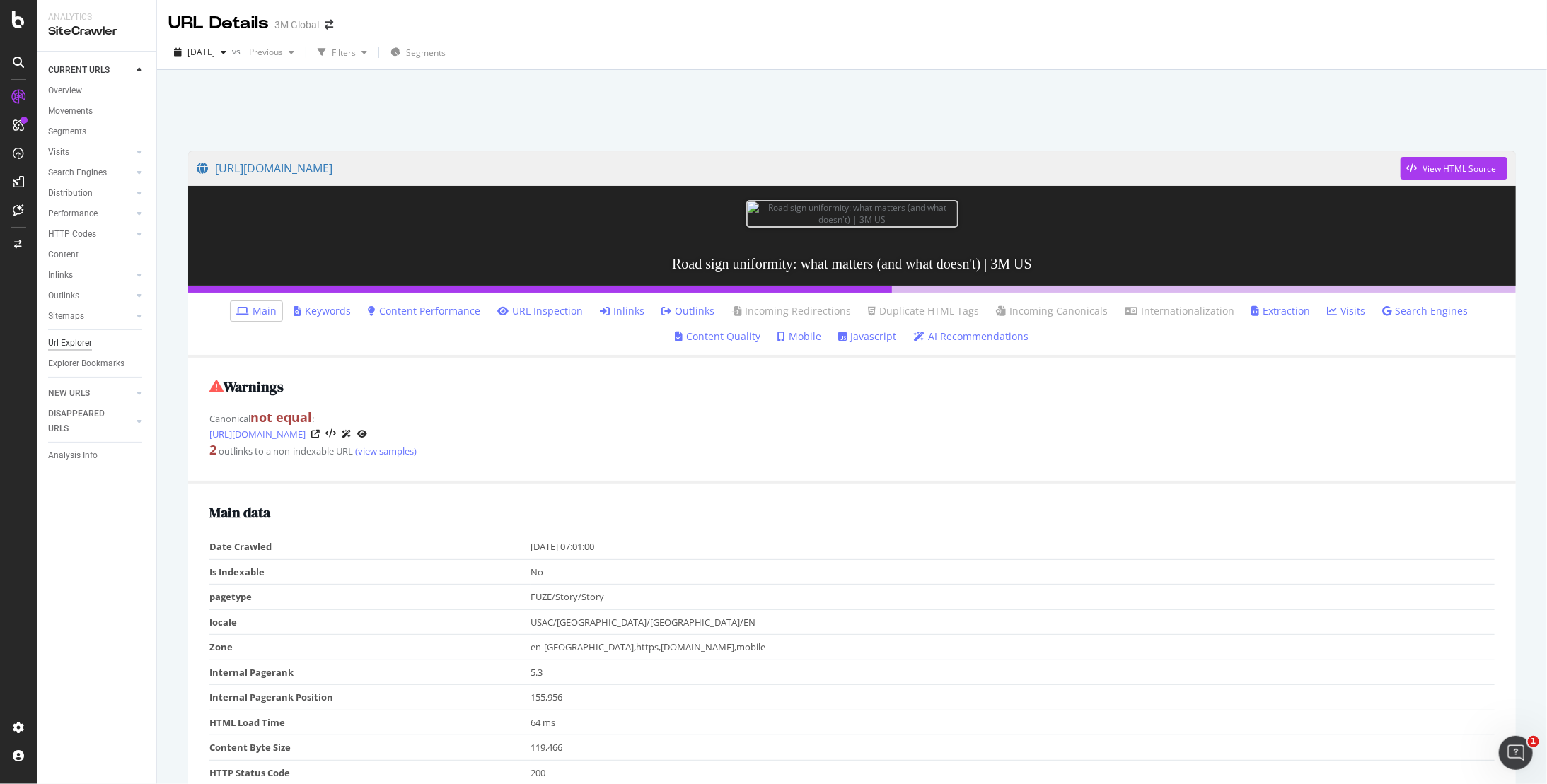
click at [83, 346] on div "Url Explorer" at bounding box center [70, 342] width 44 height 15
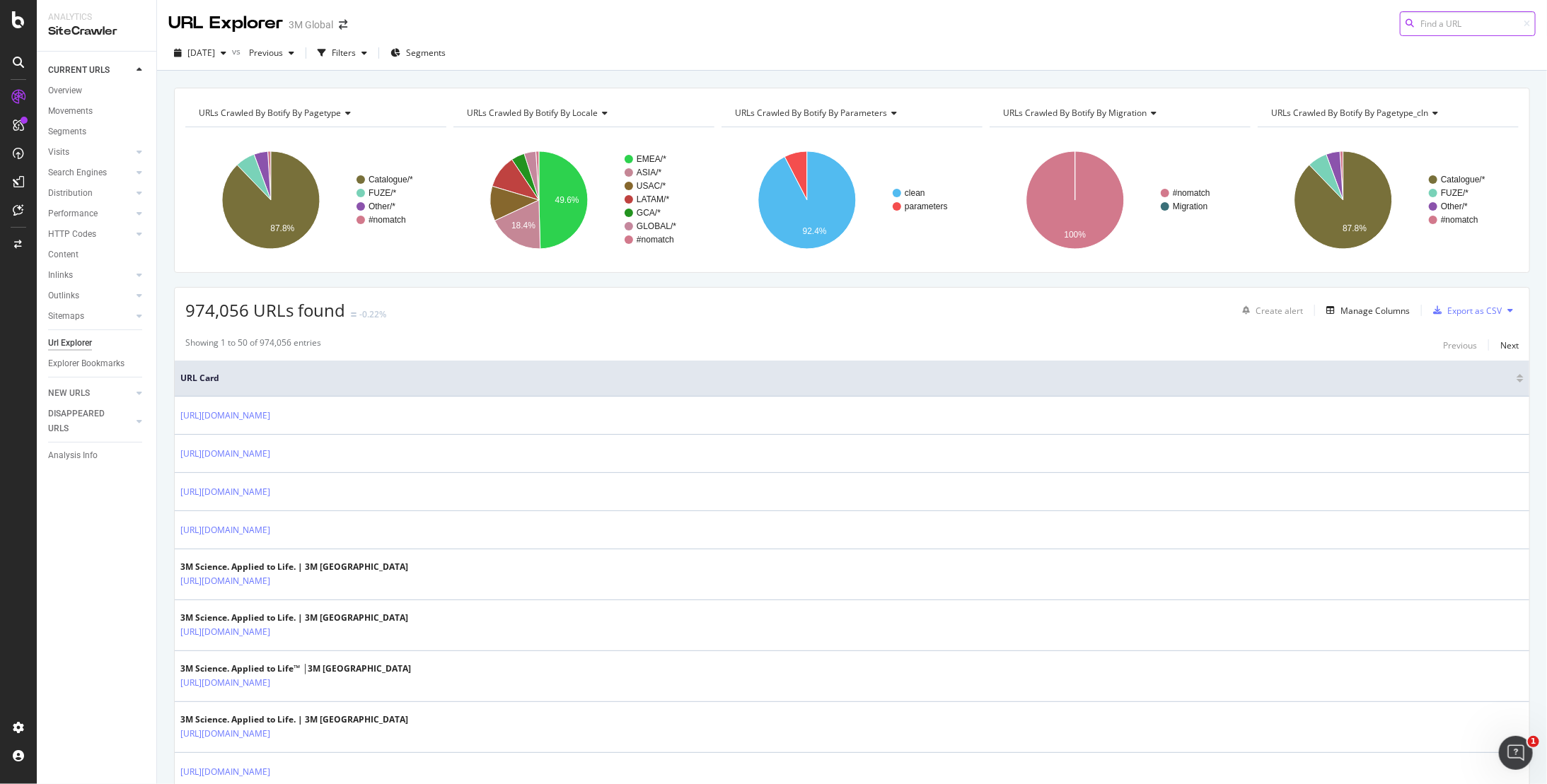
click at [1416, 24] on input at bounding box center [1467, 24] width 136 height 25
paste input "[URL][DOMAIN_NAME]"
type input "[URL][DOMAIN_NAME]"
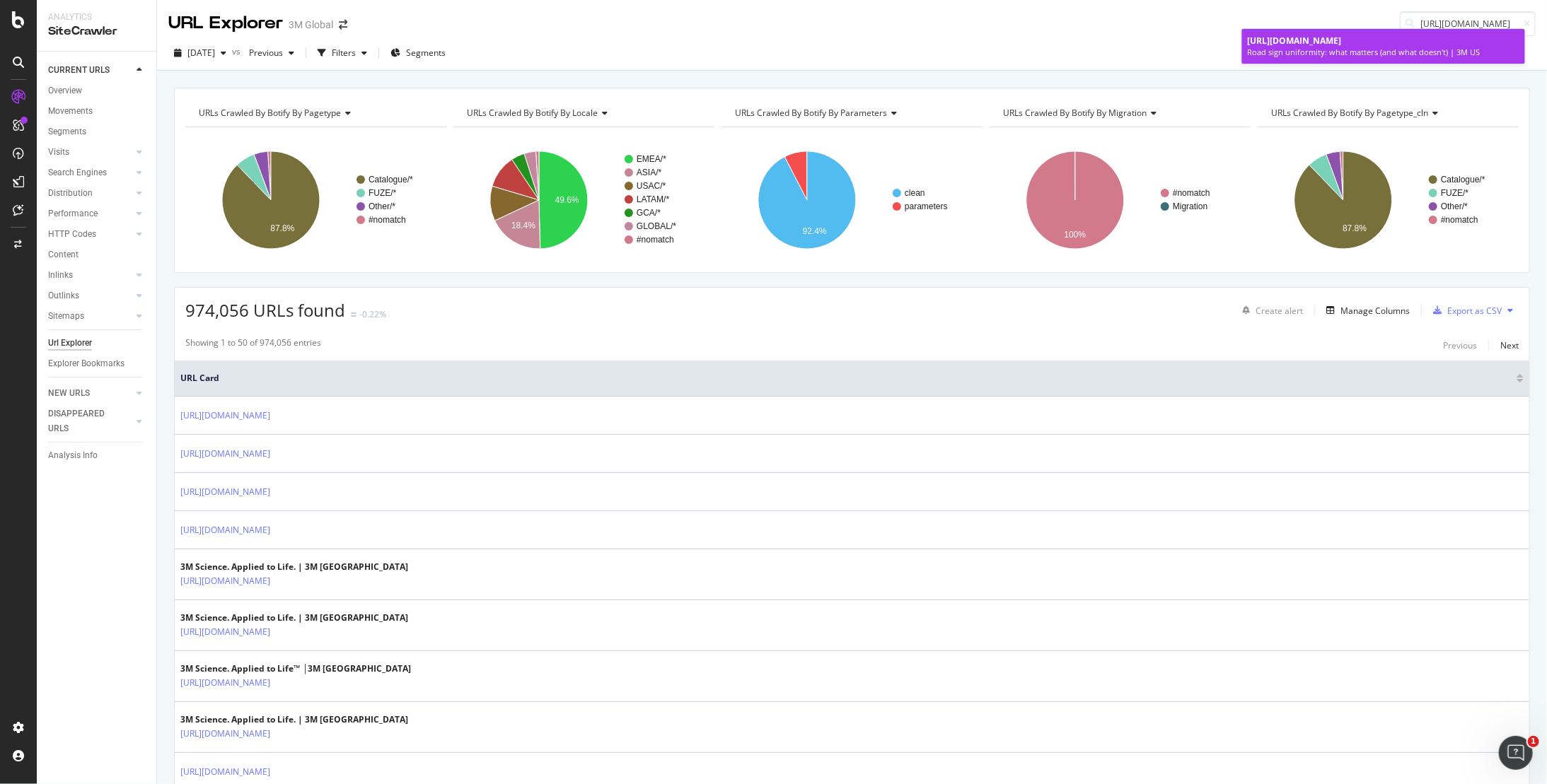
click at [1342, 47] on span "[URL][DOMAIN_NAME]" at bounding box center [1294, 41] width 94 height 12
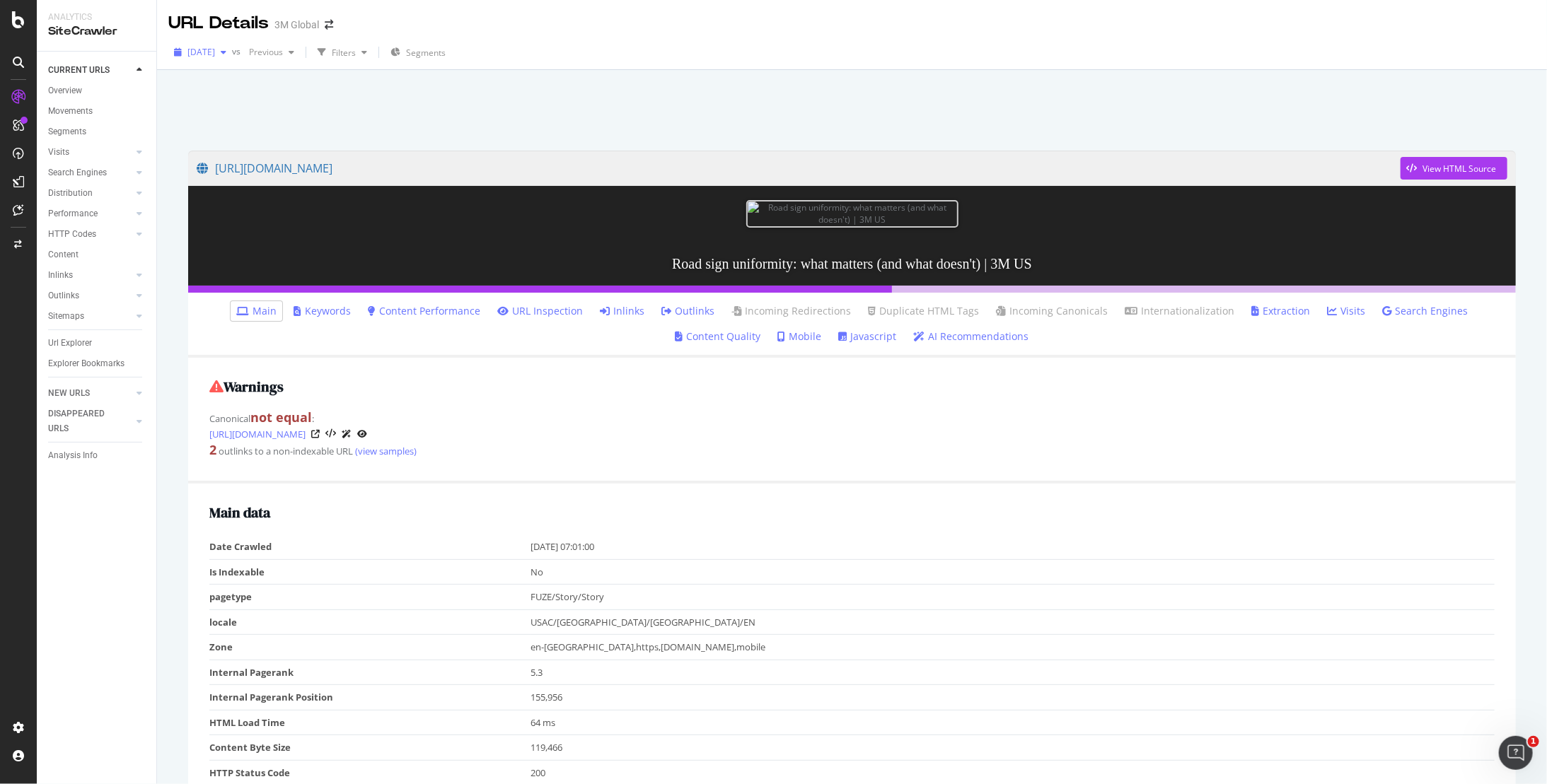
click at [215, 51] on span "[DATE]" at bounding box center [201, 52] width 28 height 12
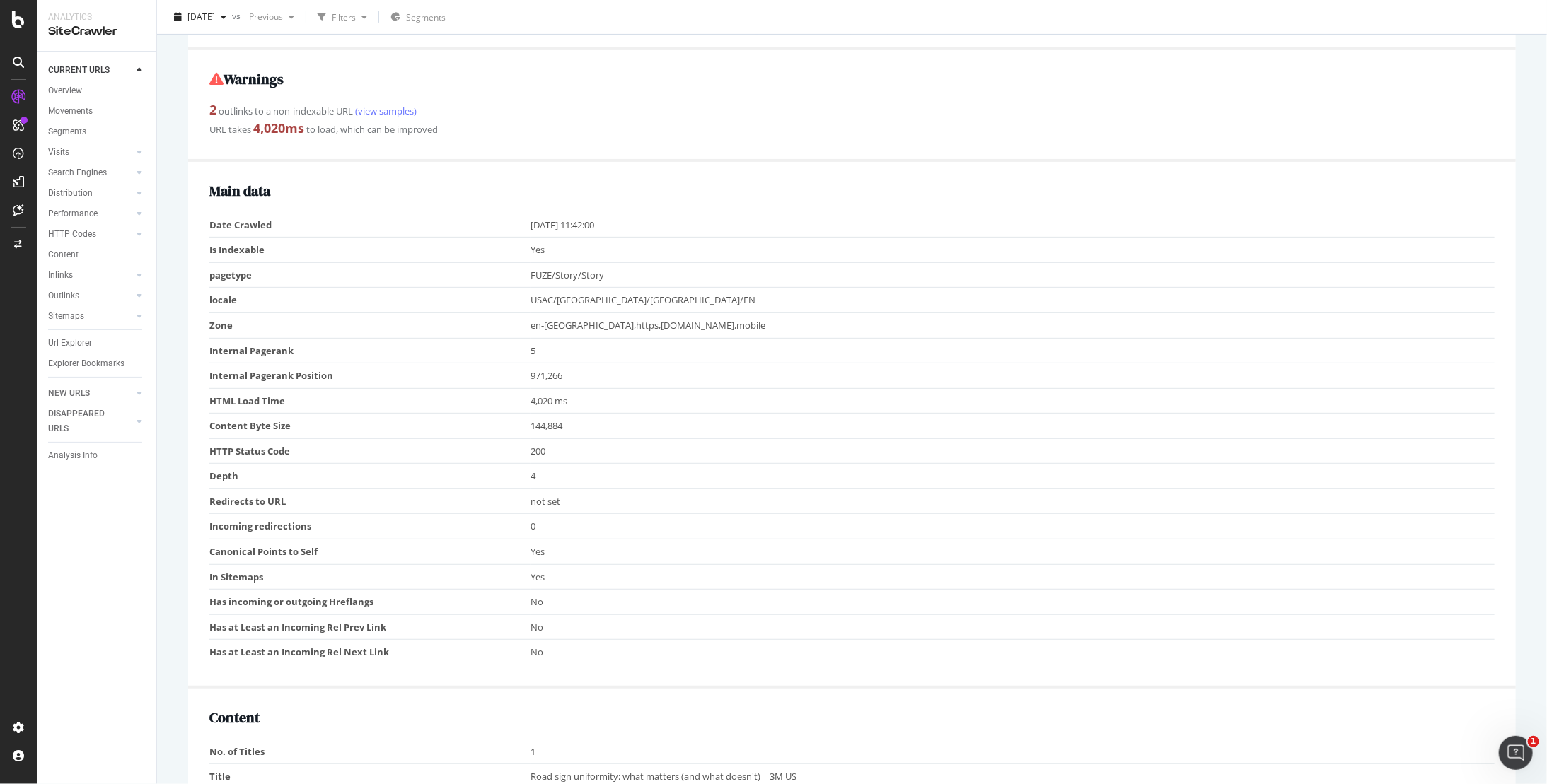
scroll to position [353, 0]
